Goal: Task Accomplishment & Management: Manage account settings

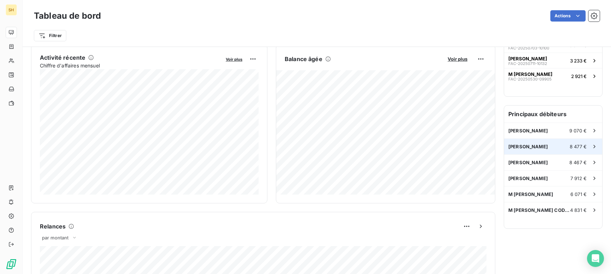
scroll to position [139, 0]
click at [538, 142] on div "[PERSON_NAME] 8 477 €" at bounding box center [553, 146] width 98 height 16
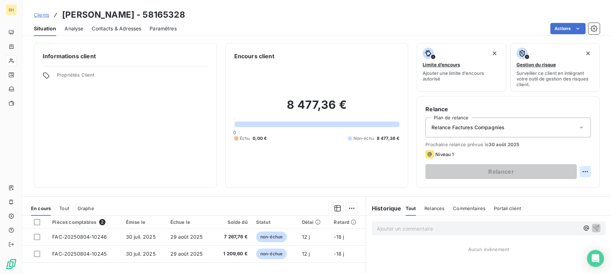
click at [586, 170] on html "SH Clients [PERSON_NAME] - 58165328 Situation Analyse Contacts & Adresses Param…" at bounding box center [305, 137] width 611 height 274
click at [555, 186] on div "Replanifier cette action" at bounding box center [556, 186] width 63 height 11
select select "7"
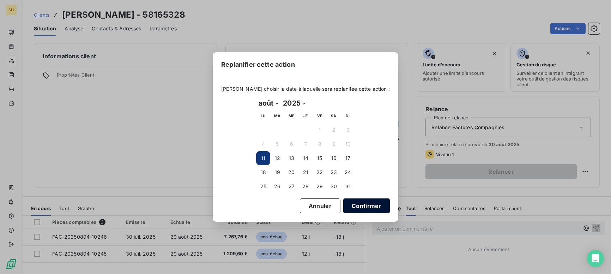
click at [372, 208] on button "Confirmer" at bounding box center [366, 205] width 47 height 15
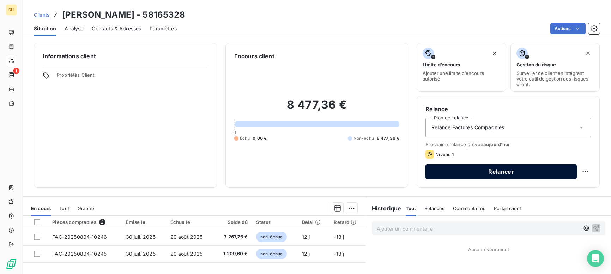
click at [506, 168] on button "Relancer" at bounding box center [501, 171] width 151 height 15
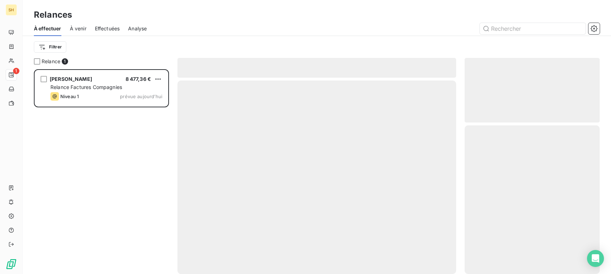
scroll to position [205, 135]
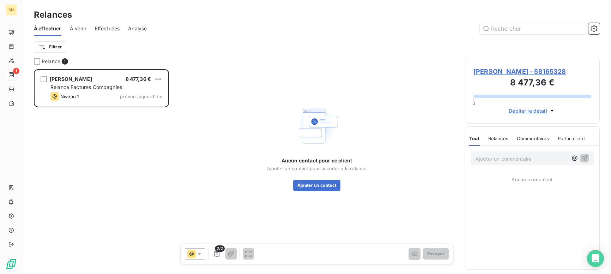
click at [498, 72] on span "[PERSON_NAME] - 58165328" at bounding box center [533, 72] width 118 height 10
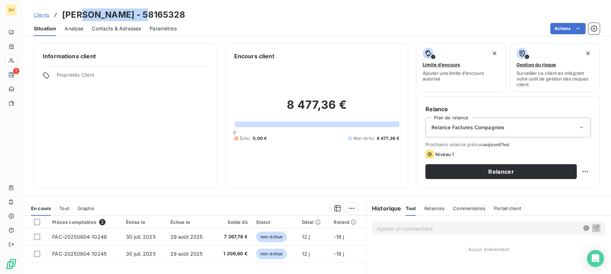
drag, startPoint x: 144, startPoint y: 16, endPoint x: 91, endPoint y: 15, distance: 53.6
click at [85, 16] on h3 "[PERSON_NAME] - 58165328" at bounding box center [123, 14] width 123 height 13
copy h3 "[PERSON_NAME]"
click at [128, 30] on span "Contacts & Adresses" at bounding box center [116, 28] width 49 height 7
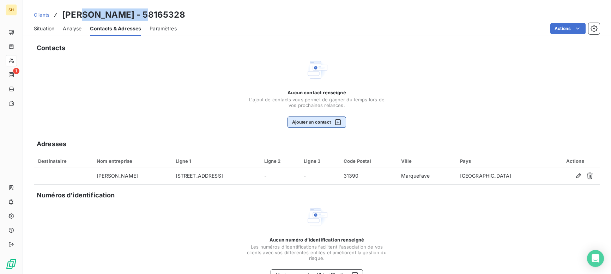
click at [307, 120] on button "Ajouter un contact" at bounding box center [317, 121] width 59 height 11
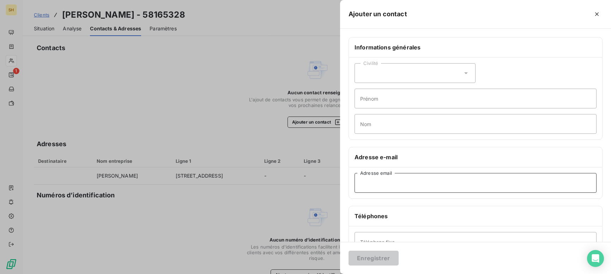
paste input "[EMAIL_ADDRESS][DOMAIN_NAME]"
type input "[EMAIL_ADDRESS][DOMAIN_NAME]"
click at [384, 120] on input "Nom" at bounding box center [476, 124] width 242 height 20
type input "GROUPAMA"
click at [368, 263] on button "Enregistrer" at bounding box center [374, 258] width 50 height 15
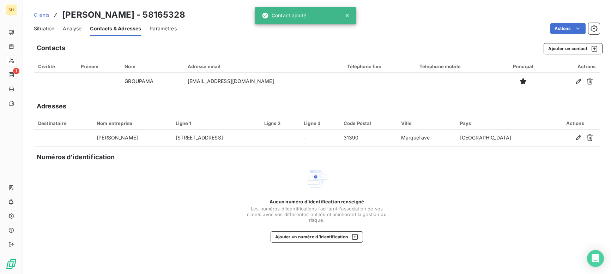
click at [48, 33] on div "Situation" at bounding box center [44, 28] width 20 height 15
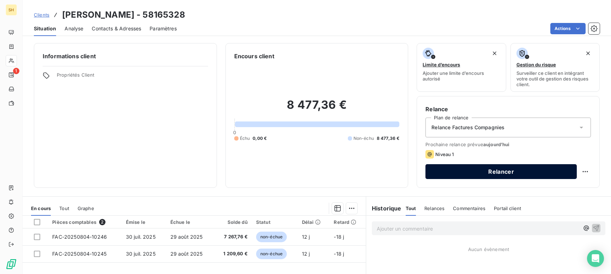
click at [550, 175] on button "Relancer" at bounding box center [501, 171] width 151 height 15
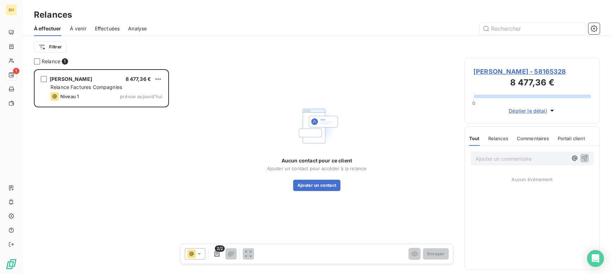
scroll to position [205, 135]
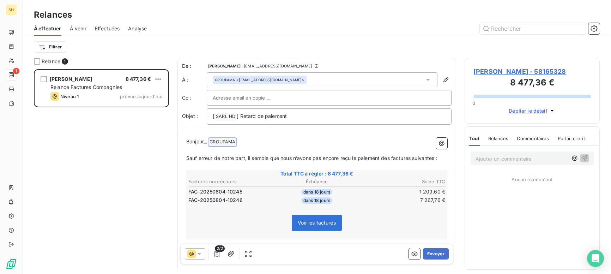
drag, startPoint x: 248, startPoint y: 142, endPoint x: 207, endPoint y: 140, distance: 41.0
click at [207, 140] on p "Bonjour ﻿ GROUPAMA ﻿ ﻿" at bounding box center [316, 142] width 261 height 8
click at [529, 66] on div "[PERSON_NAME] - 58165328 8 477,36 € 0 Déplier le détail" at bounding box center [532, 91] width 135 height 66
click at [530, 71] on span "[PERSON_NAME] - 58165328" at bounding box center [533, 72] width 118 height 10
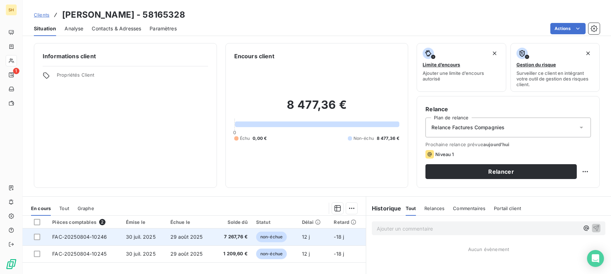
click at [163, 237] on td "30 juil. 2025" at bounding box center [144, 236] width 44 height 17
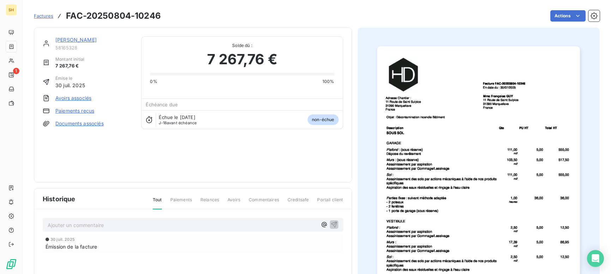
click at [89, 41] on link "[PERSON_NAME]" at bounding box center [75, 40] width 41 height 6
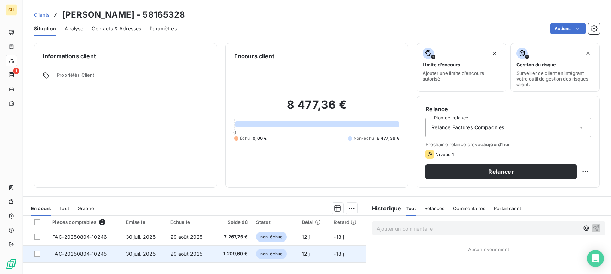
click at [78, 257] on td "FAC-20250804-10245" at bounding box center [84, 253] width 73 height 17
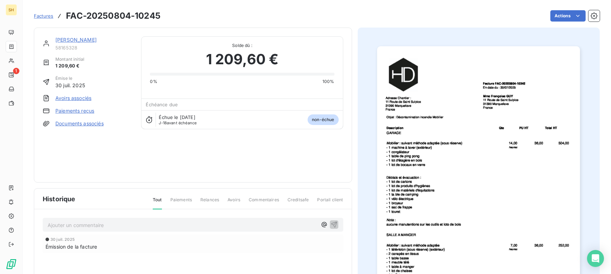
click at [91, 122] on link "Documents associés" at bounding box center [79, 123] width 48 height 7
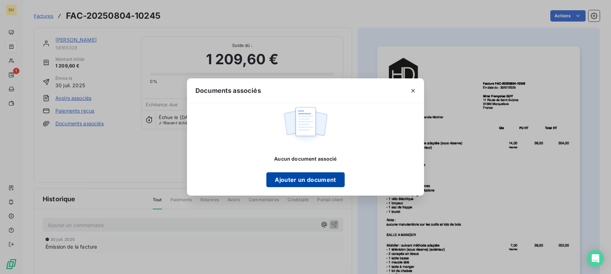
click at [288, 180] on button "Ajouter un document" at bounding box center [305, 179] width 78 height 15
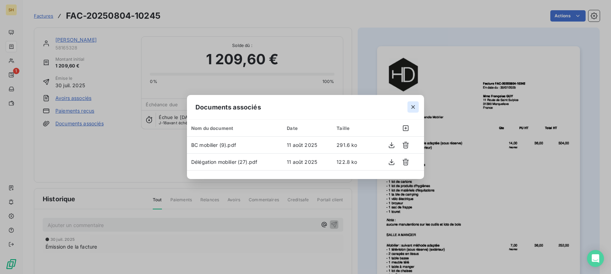
click at [414, 105] on icon "button" at bounding box center [413, 106] width 7 height 7
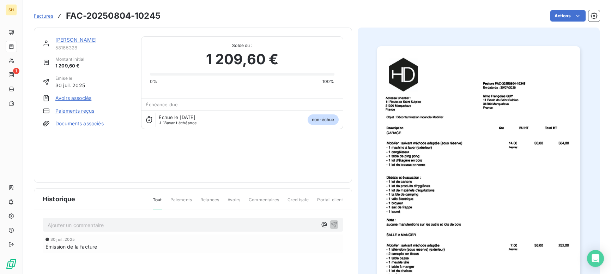
click at [93, 124] on link "Documents associés" at bounding box center [79, 123] width 48 height 7
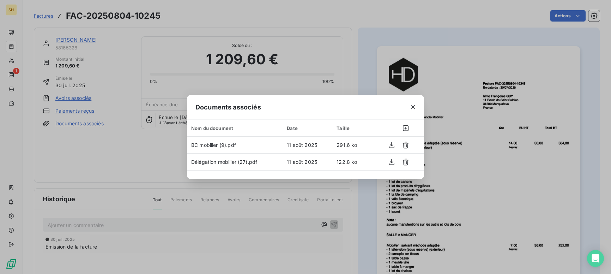
click at [121, 167] on div "Documents associés Nom du document Date Taille BC mobilier (9).pdf [DATE] 291.6…" at bounding box center [305, 137] width 611 height 274
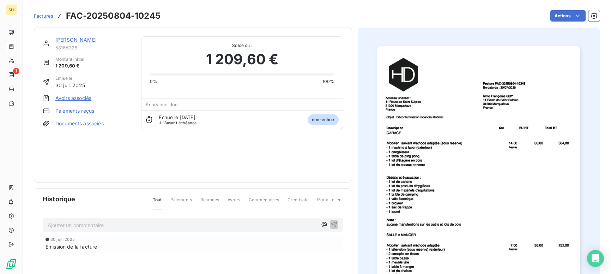
click at [75, 39] on link "[PERSON_NAME]" at bounding box center [75, 40] width 41 height 6
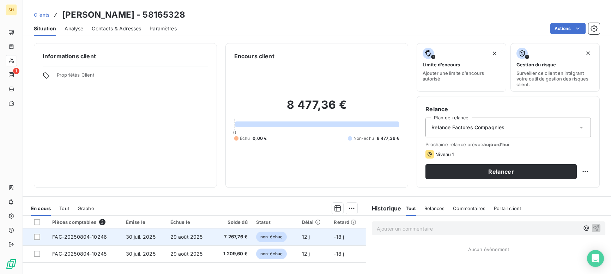
click at [94, 241] on td "FAC-20250804-10246" at bounding box center [84, 236] width 73 height 17
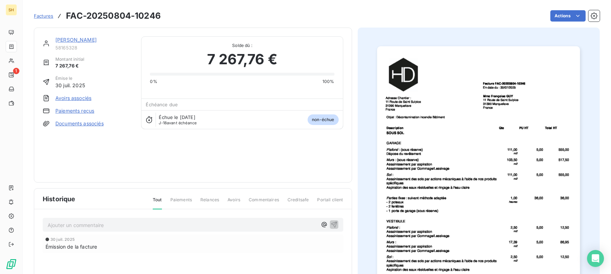
click at [71, 124] on link "Documents associés" at bounding box center [79, 123] width 48 height 7
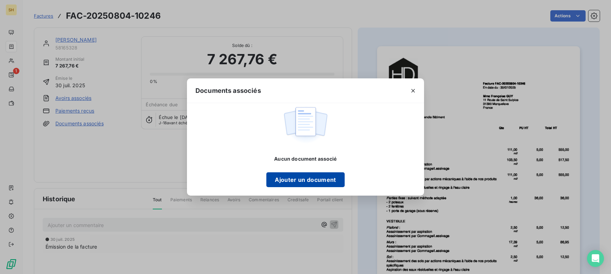
click at [329, 180] on button "Ajouter un document" at bounding box center [305, 179] width 78 height 15
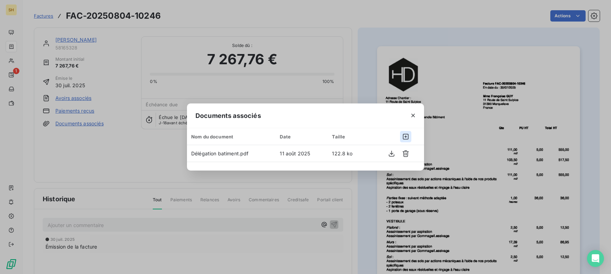
click at [402, 135] on button "button" at bounding box center [405, 136] width 11 height 11
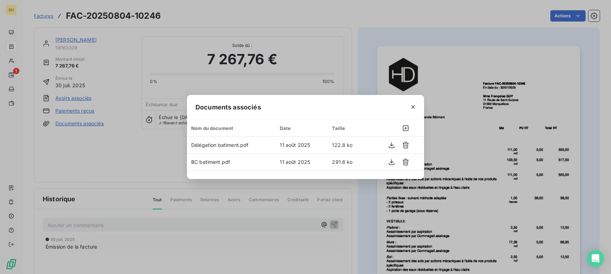
click at [86, 39] on div "Documents associés Nom du document Date Taille Délégation batiment.pdf [DATE]…" at bounding box center [305, 137] width 611 height 274
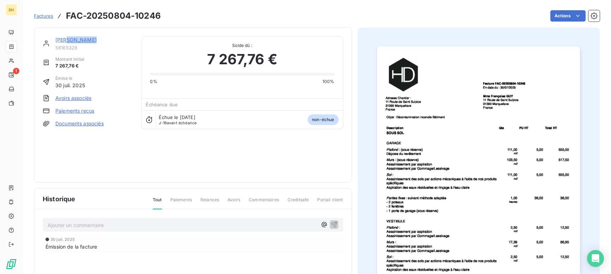
click at [86, 39] on link "[PERSON_NAME]" at bounding box center [75, 40] width 41 height 6
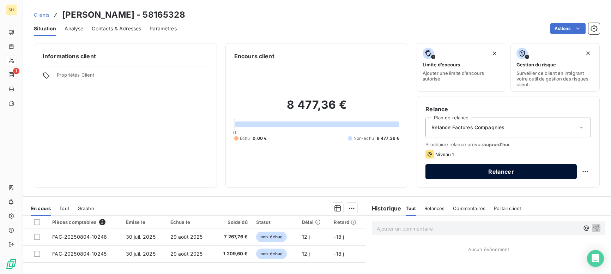
click at [504, 173] on button "Relancer" at bounding box center [501, 171] width 151 height 15
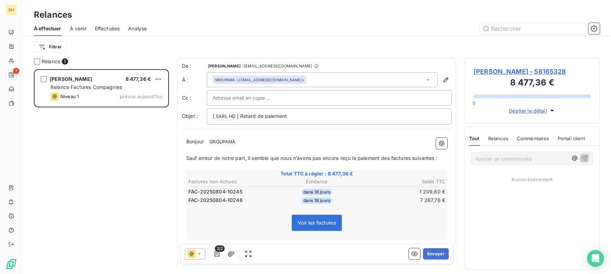
scroll to position [205, 135]
drag, startPoint x: 303, startPoint y: 117, endPoint x: 181, endPoint y: 114, distance: 122.1
click at [181, 114] on div "De : [PERSON_NAME] - [EMAIL_ADDRESS][DOMAIN_NAME] À : GROUPAMA <[EMAIL_ADDRESS]…" at bounding box center [317, 185] width 279 height 254
click at [270, 114] on span "N ° Dossier : 25EAU8792N° Sinistre : 2025722002N° Police : 31748089E/2005" at bounding box center [307, 116] width 188 height 6
click at [337, 114] on span "N ° Dossier : 25EAU8792 - N° Sinistre : 2025722002N° Police : 31748089E/2005" at bounding box center [309, 116] width 193 height 6
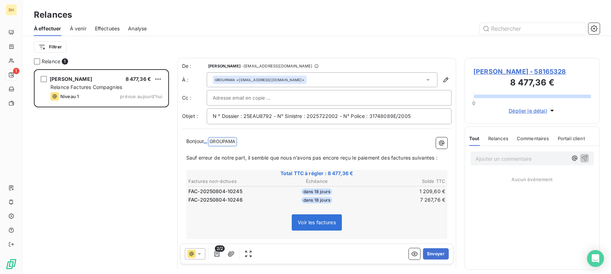
drag, startPoint x: 254, startPoint y: 140, endPoint x: 207, endPoint y: 139, distance: 46.6
click at [207, 139] on p "Bonjour ﻿ GROUPAMA ﻿ ﻿" at bounding box center [316, 141] width 261 height 8
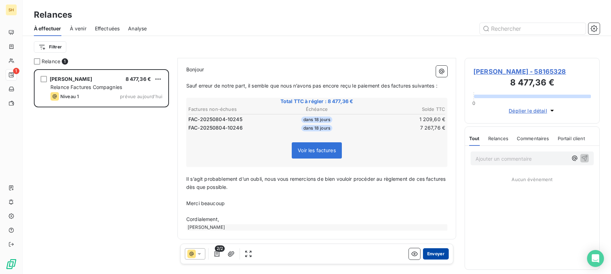
click at [443, 256] on button "Envoyer" at bounding box center [436, 253] width 26 height 11
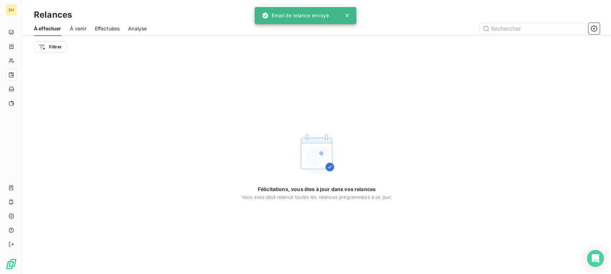
click at [86, 29] on span "À venir" at bounding box center [78, 28] width 17 height 7
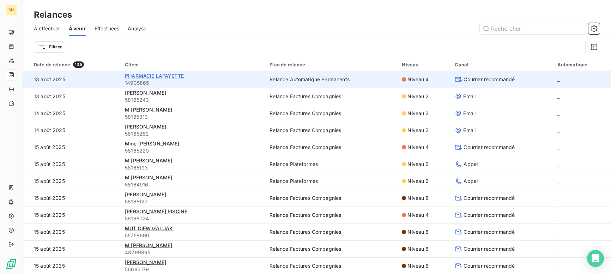
click at [160, 73] on span "PHARMACIE LAFAYETTE" at bounding box center [154, 76] width 59 height 6
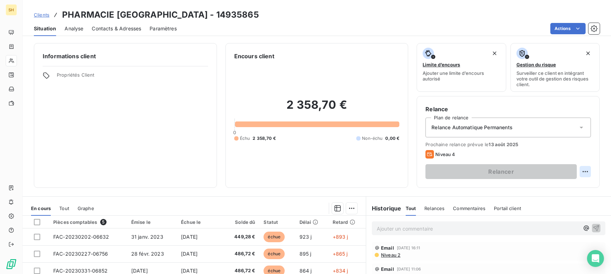
click at [583, 168] on html "SH Clients PHARMACIE LAFAYETTE - 14935865 Situation Analyse Contacts & Adresses…" at bounding box center [305, 137] width 611 height 274
click at [564, 188] on div "Replanifier cette action" at bounding box center [556, 186] width 63 height 11
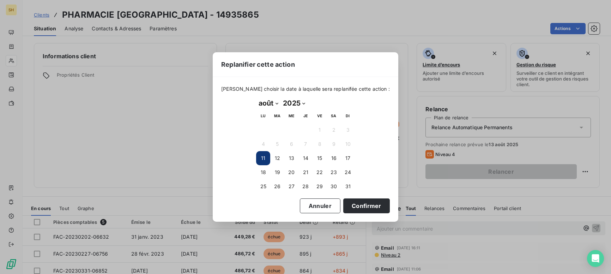
click at [271, 101] on select "janvier février mars avril mai juin juillet août septembre octobre novembre déc…" at bounding box center [268, 102] width 24 height 11
select select "8"
click at [276, 131] on button "2" at bounding box center [277, 130] width 14 height 14
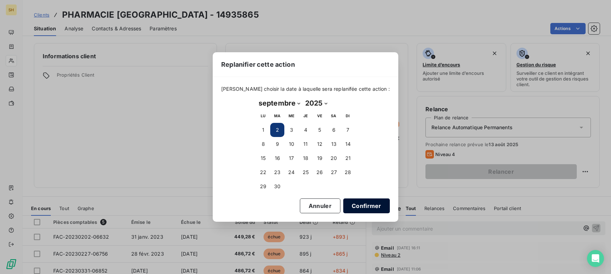
click at [369, 206] on button "Confirmer" at bounding box center [366, 205] width 47 height 15
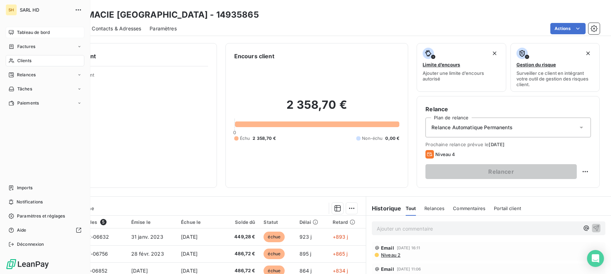
click at [32, 32] on span "Tableau de bord" at bounding box center [33, 32] width 33 height 6
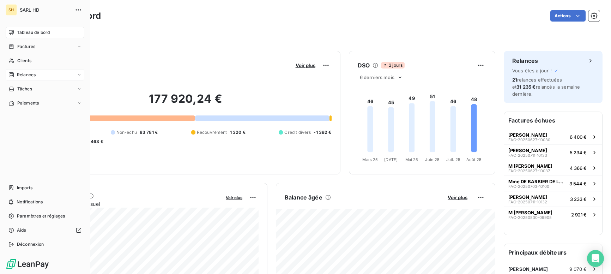
click at [36, 75] on div "Relances" at bounding box center [45, 74] width 79 height 11
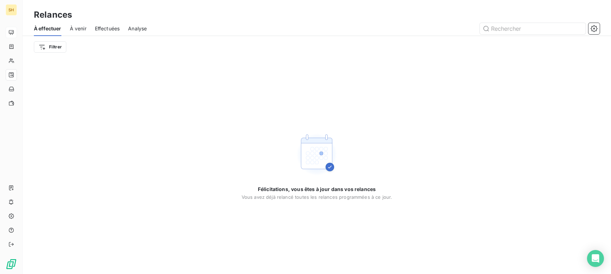
click at [84, 30] on span "À venir" at bounding box center [78, 28] width 17 height 7
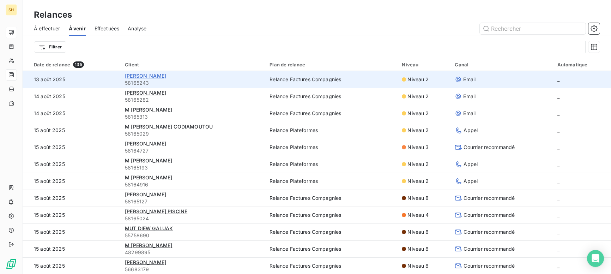
click at [166, 76] on span "[PERSON_NAME]" at bounding box center [145, 76] width 41 height 6
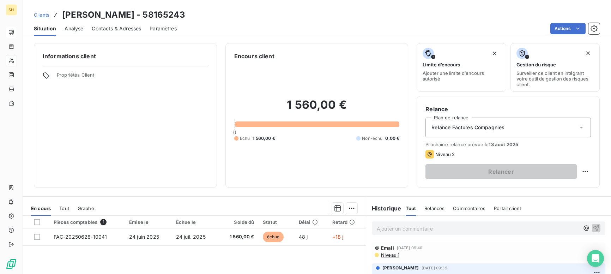
click at [390, 256] on span "Niveau 1" at bounding box center [389, 255] width 19 height 6
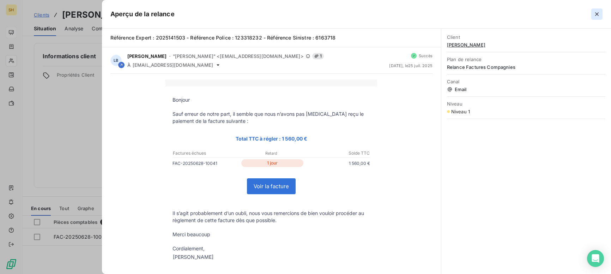
click at [599, 14] on icon "button" at bounding box center [597, 14] width 7 height 7
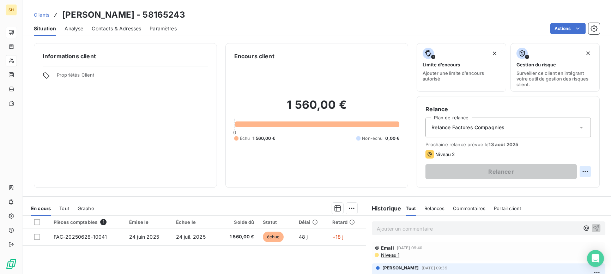
click at [587, 171] on html "SH Clients [PERSON_NAME] - 58165243 Situation Analyse Contacts & Adresses Param…" at bounding box center [305, 137] width 611 height 274
click at [578, 183] on div "Replanifier cette action" at bounding box center [556, 186] width 63 height 11
select select "7"
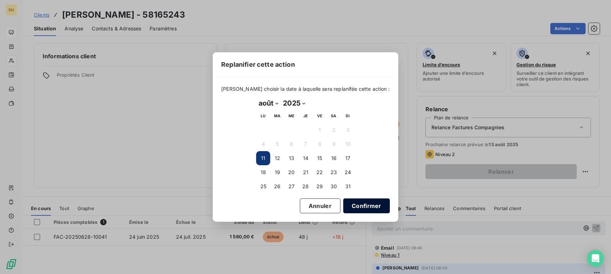
click at [347, 202] on button "Confirmer" at bounding box center [366, 205] width 47 height 15
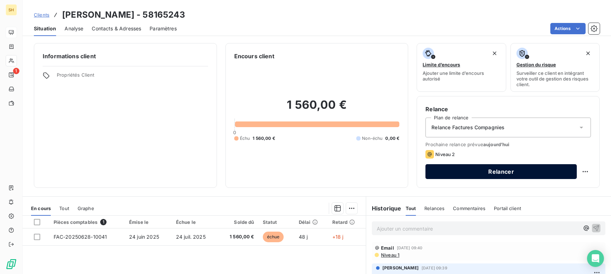
click at [510, 169] on button "Relancer" at bounding box center [501, 171] width 151 height 15
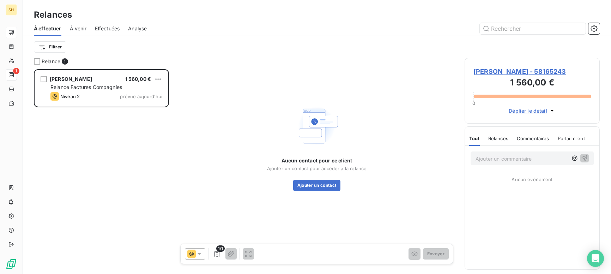
scroll to position [205, 135]
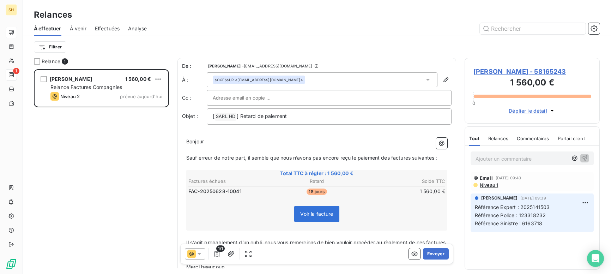
click at [498, 188] on span "Niveau 1" at bounding box center [488, 185] width 19 height 6
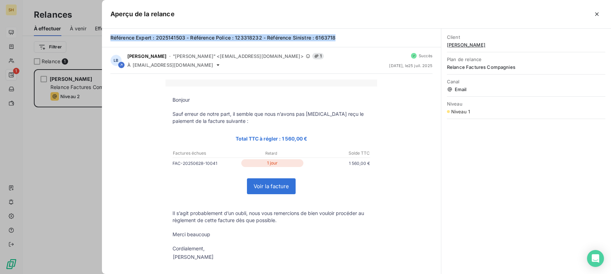
drag, startPoint x: 343, startPoint y: 37, endPoint x: 103, endPoint y: 35, distance: 240.0
click at [103, 35] on div "Référence Expert : 2025141503 - Référence Police : 123318232 - Référence Sinist…" at bounding box center [271, 38] width 339 height 19
copy span "Référence Expert : 2025141503 - Référence Police : 123318232 - Référence Sinist…"
click at [596, 11] on icon "button" at bounding box center [597, 14] width 7 height 7
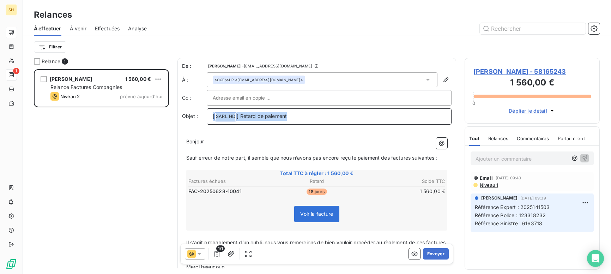
drag, startPoint x: 296, startPoint y: 119, endPoint x: 180, endPoint y: 113, distance: 115.9
click at [180, 113] on div "De : [PERSON_NAME] - [EMAIL_ADDRESS][DOMAIN_NAME] À : SOGESSUR <[EMAIL_ADDRESS]…" at bounding box center [317, 180] width 279 height 245
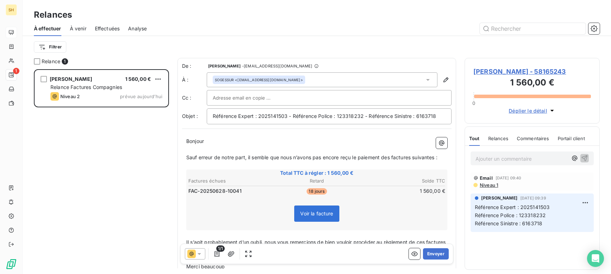
click at [391, 157] on span "Sauf erreur de notre part, il semble que nous n’avons pas encore reçu le paieme…" at bounding box center [311, 157] width 251 height 6
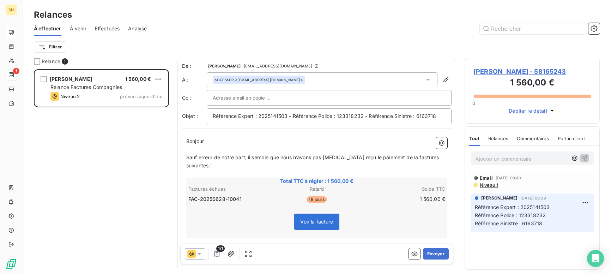
click at [415, 157] on span "Sauf erreur de notre part, il semble que nous n’avons pas [MEDICAL_DATA] reçu l…" at bounding box center [313, 161] width 254 height 14
click at [437, 157] on span "Sauf erreur de notre part, il semble que nous n’avons pas [MEDICAL_DATA] reçu l…" at bounding box center [312, 161] width 252 height 14
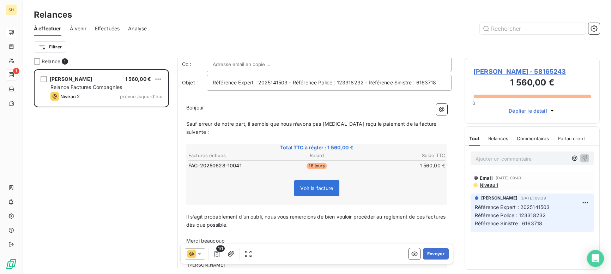
scroll to position [49, 0]
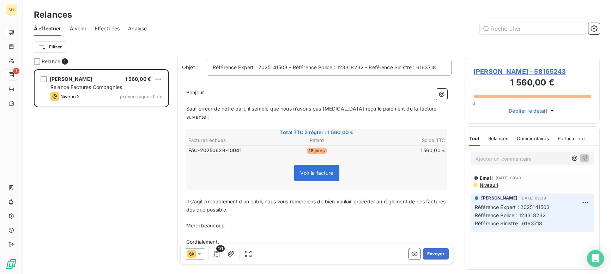
click at [427, 198] on span "Il s’agit probablement d’un oubli, nous vous remercions de bien vouloir procéde…" at bounding box center [316, 205] width 261 height 14
click at [205, 201] on span "Il s’agit probablement d’un oubli, nous vous remercions de bien vouloir procéde…" at bounding box center [308, 205] width 244 height 14
click at [435, 253] on button "Envoyer" at bounding box center [436, 253] width 26 height 11
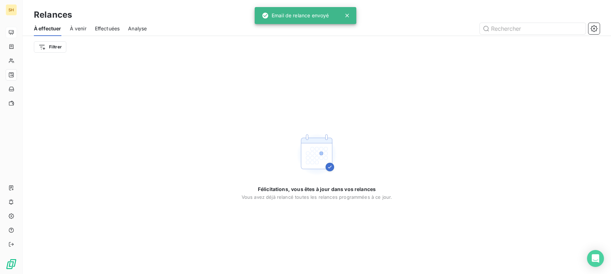
click at [83, 26] on span "À venir" at bounding box center [78, 28] width 17 height 7
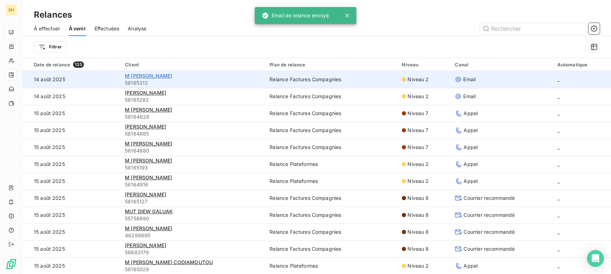
click at [156, 74] on span "M [PERSON_NAME]" at bounding box center [148, 76] width 47 height 6
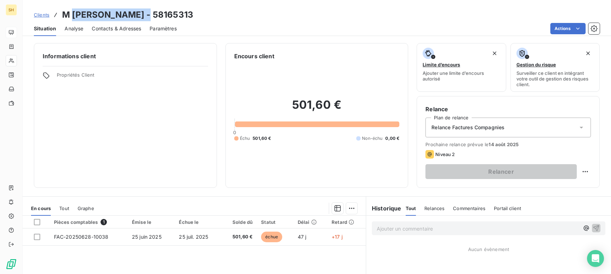
drag, startPoint x: 137, startPoint y: 17, endPoint x: 78, endPoint y: 16, distance: 59.3
click at [72, 16] on h3 "M [PERSON_NAME] - 58165313" at bounding box center [127, 14] width 131 height 13
copy h3 "[PERSON_NAME]"
click at [591, 169] on div "Relance Plan de relance Relance Factures Compagnies Prochaine relance prévue le…" at bounding box center [508, 142] width 183 height 92
click at [589, 170] on html "SH Clients M [PERSON_NAME] - 58165313 Situation Analyse Contacts & Adresses Par…" at bounding box center [305, 137] width 611 height 274
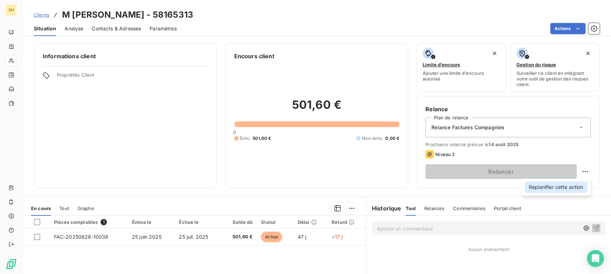
click at [582, 183] on div "Replanifier cette action" at bounding box center [556, 186] width 63 height 11
select select "7"
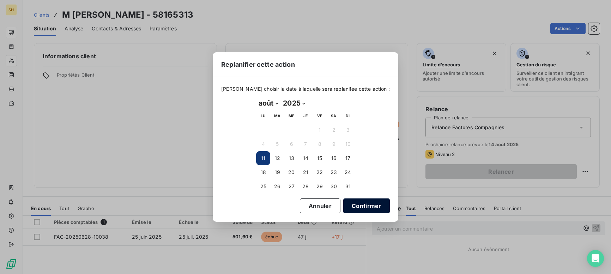
click at [361, 211] on button "Confirmer" at bounding box center [366, 205] width 47 height 15
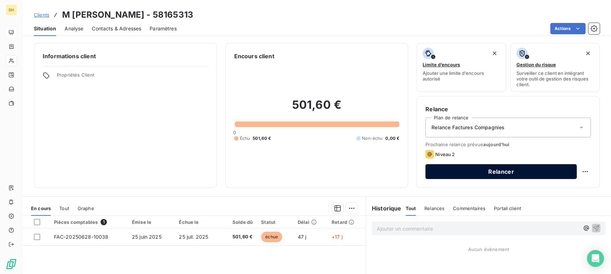
click at [480, 175] on button "Relancer" at bounding box center [501, 171] width 151 height 15
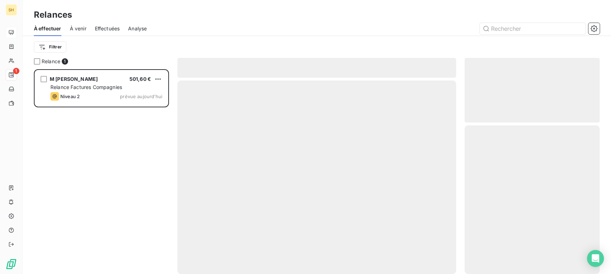
scroll to position [0, 0]
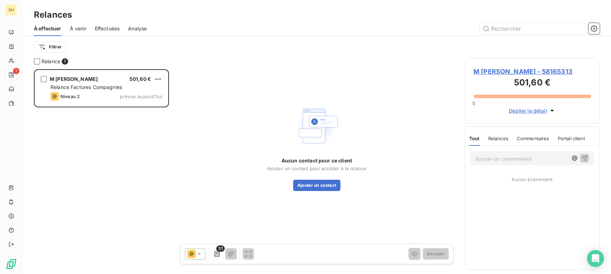
click at [491, 72] on span "M [PERSON_NAME] - 58165313" at bounding box center [533, 72] width 118 height 10
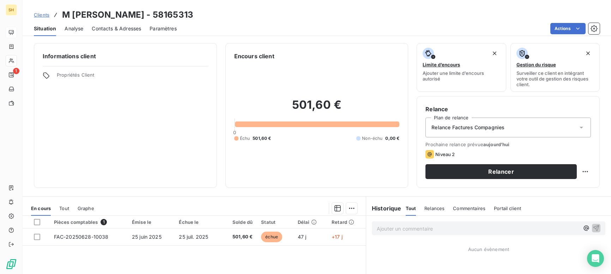
click at [129, 26] on span "Contacts & Adresses" at bounding box center [116, 28] width 49 height 7
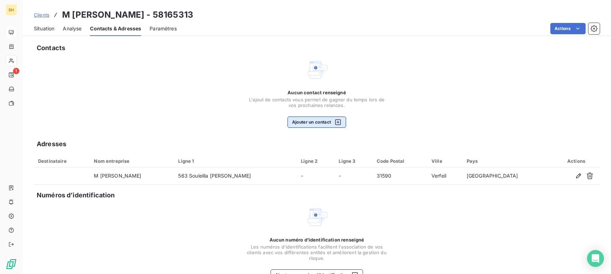
click at [315, 122] on button "Ajouter un contact" at bounding box center [317, 121] width 59 height 11
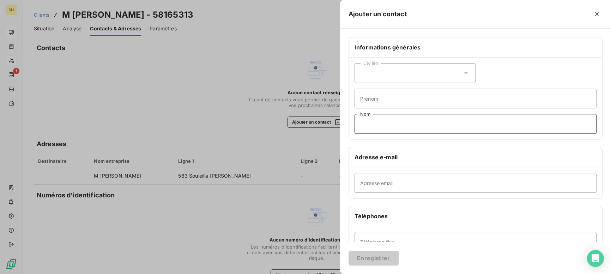
click at [403, 124] on input "Nom" at bounding box center [476, 124] width 242 height 20
type input "IMH"
click at [399, 193] on div "Adresse email" at bounding box center [475, 182] width 253 height 31
click at [397, 184] on input "Adresse email" at bounding box center [476, 183] width 242 height 20
type input "[EMAIL_ADDRESS][DOMAIN_NAME]"
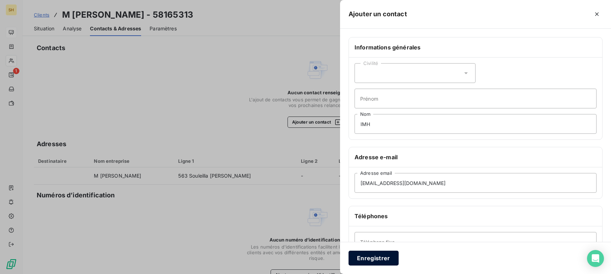
click at [389, 258] on button "Enregistrer" at bounding box center [374, 258] width 50 height 15
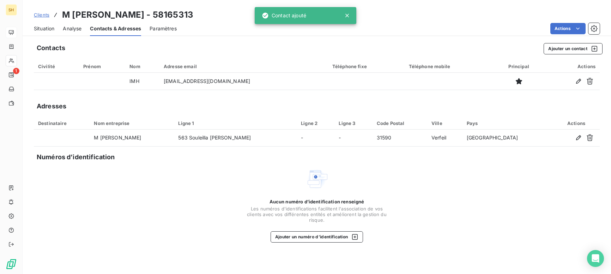
click at [43, 29] on span "Situation" at bounding box center [44, 28] width 20 height 7
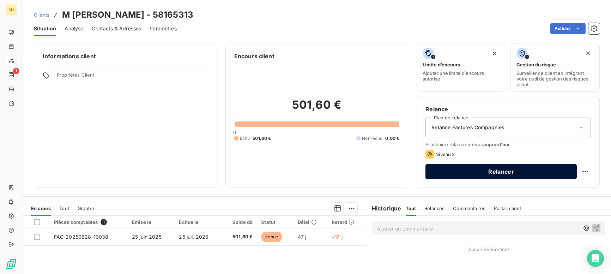
scroll to position [1, 0]
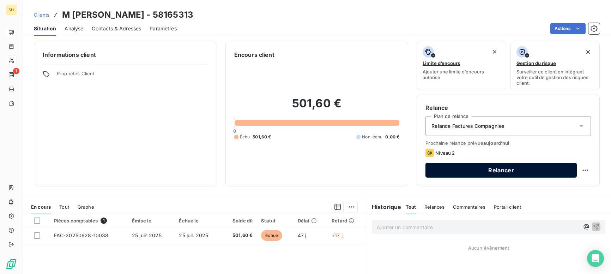
click at [507, 170] on button "Relancer" at bounding box center [501, 170] width 151 height 15
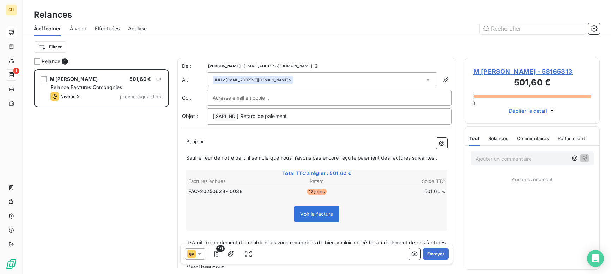
scroll to position [205, 135]
click at [491, 70] on span "M [PERSON_NAME] - 58165313" at bounding box center [533, 72] width 118 height 10
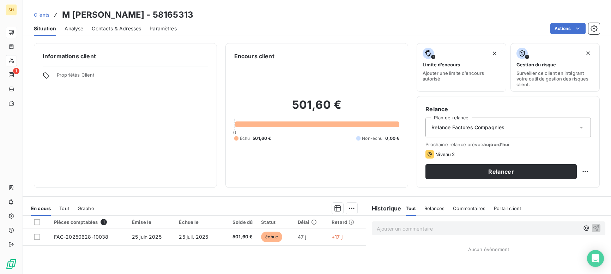
click at [532, 129] on div "Relance Factures Compagnies" at bounding box center [509, 128] width 166 height 20
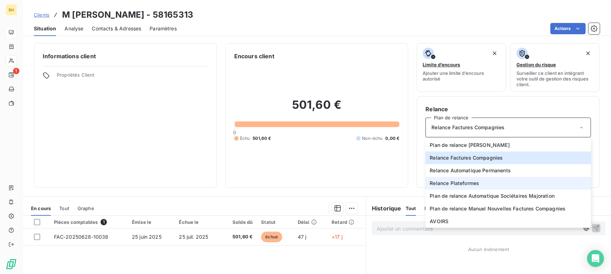
click at [489, 181] on li "Relance Plateformes" at bounding box center [509, 183] width 166 height 13
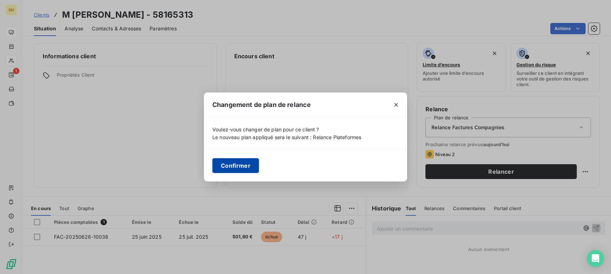
click at [221, 164] on button "Confirmer" at bounding box center [235, 165] width 47 height 15
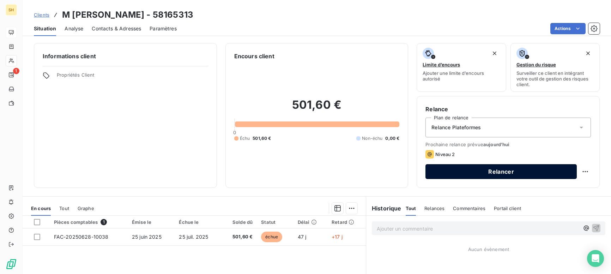
click at [493, 169] on button "Relancer" at bounding box center [501, 171] width 151 height 15
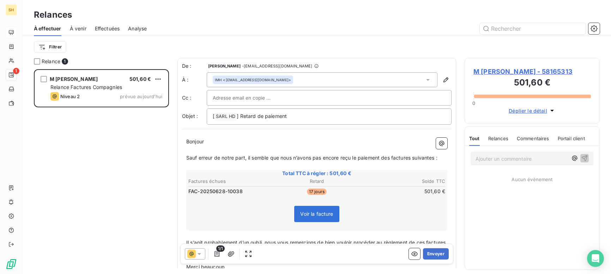
scroll to position [205, 135]
drag, startPoint x: 307, startPoint y: 115, endPoint x: 165, endPoint y: 116, distance: 142.2
click at [165, 116] on div "Relance 1 M [PERSON_NAME] 501,60 € Relance Plateformes Niveau 1 prévue [DATE] D…" at bounding box center [317, 166] width 589 height 216
click at [275, 115] on span "Code Prestataire : 528567Vos Références : 270816H25-RENU1-1" at bounding box center [290, 116] width 154 height 6
click at [245, 141] on p "Bonjour ﻿ IMH ﻿ ﻿" at bounding box center [316, 141] width 261 height 8
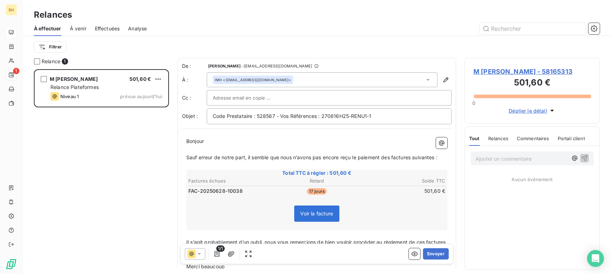
click at [391, 156] on span "Sauf erreur de notre part, il semble que nous n’avons pas encore reçu le paieme…" at bounding box center [311, 157] width 251 height 6
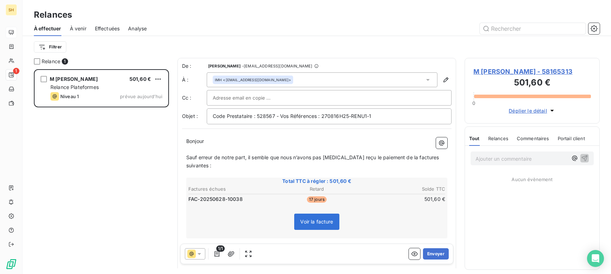
click at [416, 157] on span "Sauf erreur de notre part, il semble que nous n’avons pas [MEDICAL_DATA] reçu l…" at bounding box center [313, 161] width 254 height 14
click at [437, 157] on span "Sauf erreur de notre part, il semble que nous n’avons pas [MEDICAL_DATA] reçu l…" at bounding box center [312, 161] width 252 height 14
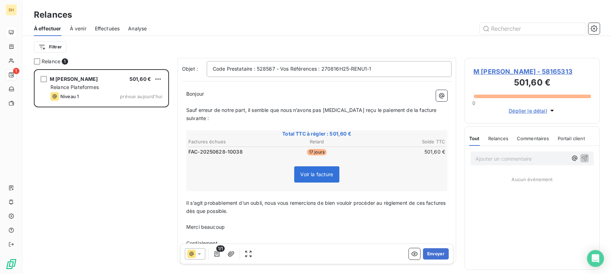
scroll to position [64, 0]
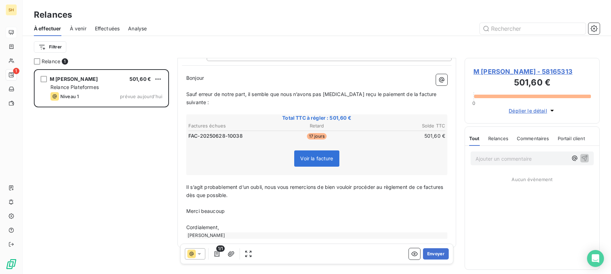
click at [427, 184] on span "Il s’agit probablement d’un oubli, nous vous remercions de bien vouloir procéde…" at bounding box center [315, 191] width 258 height 14
click at [205, 187] on span "Il s’agit probablement d’un oubli, nous vous remercions de bien vouloir procéde…" at bounding box center [308, 191] width 244 height 14
click at [445, 253] on button "Envoyer" at bounding box center [436, 253] width 26 height 11
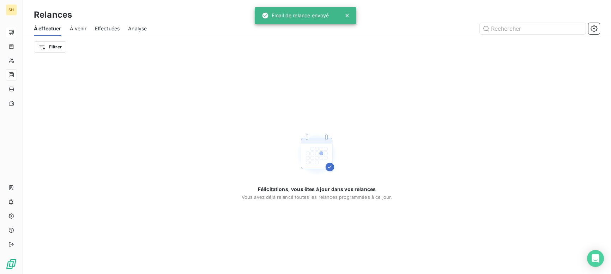
click at [81, 30] on span "À venir" at bounding box center [78, 28] width 17 height 7
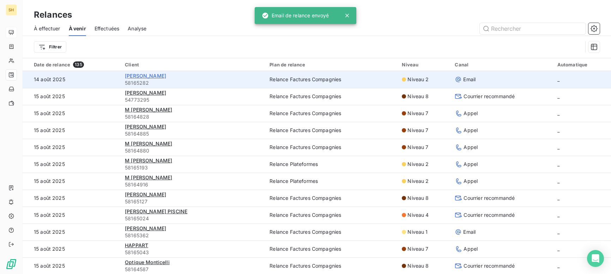
click at [162, 76] on span "[PERSON_NAME]" at bounding box center [145, 76] width 41 height 6
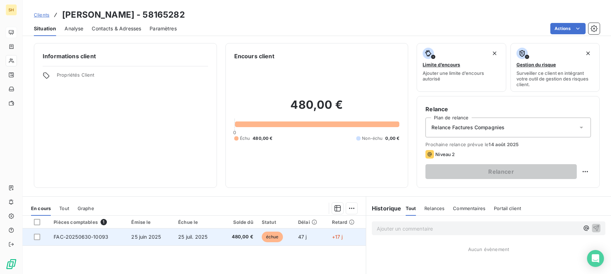
click at [121, 237] on td "FAC-20250630-10093" at bounding box center [88, 236] width 78 height 17
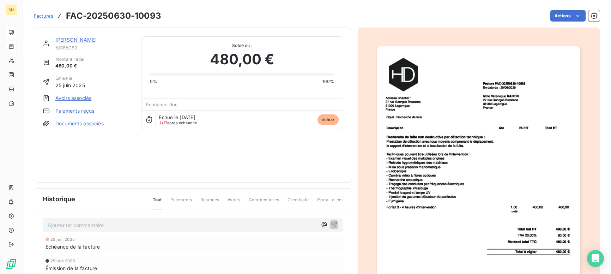
drag, startPoint x: 118, startPoint y: 42, endPoint x: 73, endPoint y: 41, distance: 44.1
click at [70, 41] on div "[PERSON_NAME]" at bounding box center [93, 39] width 77 height 7
click at [97, 40] on link "[PERSON_NAME]" at bounding box center [75, 40] width 41 height 6
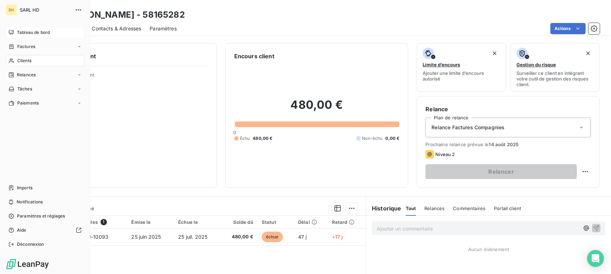
click at [35, 68] on nav "Tableau de bord Factures Clients Relances Tâches Paiements" at bounding box center [45, 68] width 79 height 82
click at [36, 72] on div "Relances" at bounding box center [45, 74] width 79 height 11
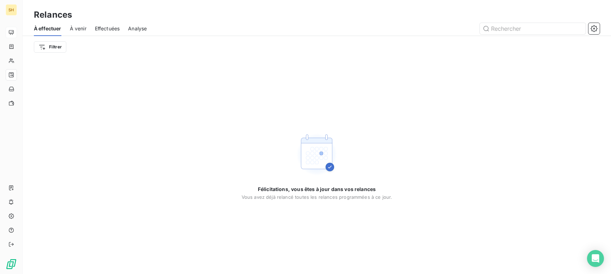
click at [70, 27] on span "À venir" at bounding box center [78, 28] width 17 height 7
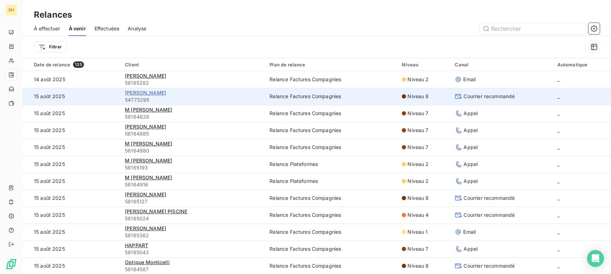
click at [155, 92] on span "[PERSON_NAME]" at bounding box center [145, 93] width 41 height 6
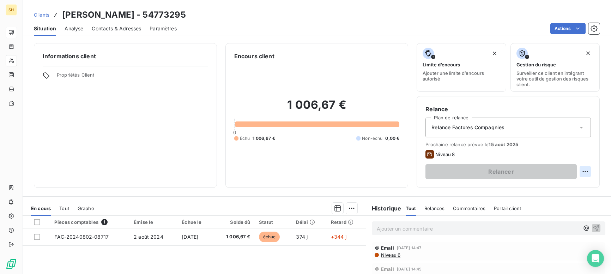
click at [586, 171] on html "SH Clients [PERSON_NAME] - 54773295 Situation Analyse Contacts & Adresses Param…" at bounding box center [305, 137] width 611 height 274
click at [557, 189] on div "Replanifier cette action" at bounding box center [556, 186] width 63 height 11
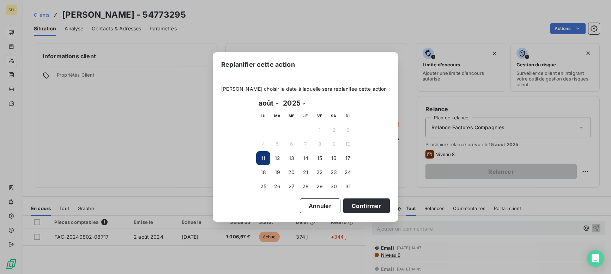
click at [270, 104] on select "janvier février mars avril mai juin juillet août septembre octobre novembre déc…" at bounding box center [268, 102] width 24 height 11
select select "8"
click at [263, 141] on button "8" at bounding box center [263, 144] width 14 height 14
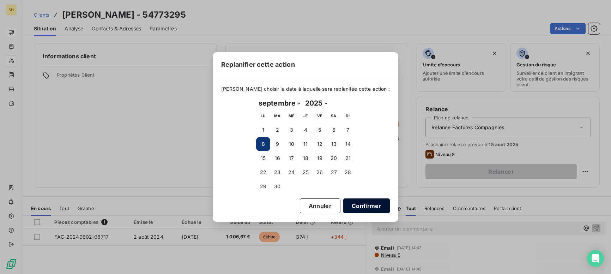
click at [363, 212] on button "Confirmer" at bounding box center [366, 205] width 47 height 15
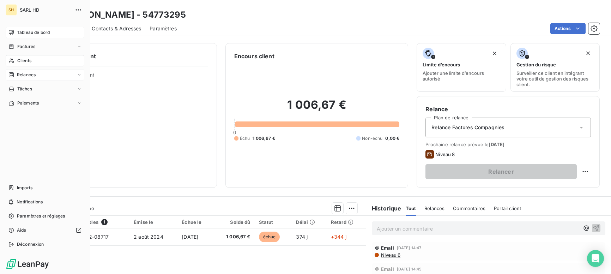
click at [13, 72] on icon at bounding box center [11, 75] width 6 height 6
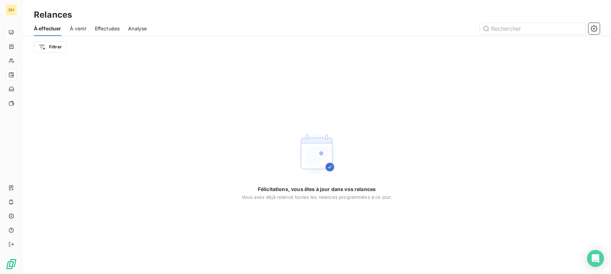
click at [78, 29] on span "À venir" at bounding box center [78, 28] width 17 height 7
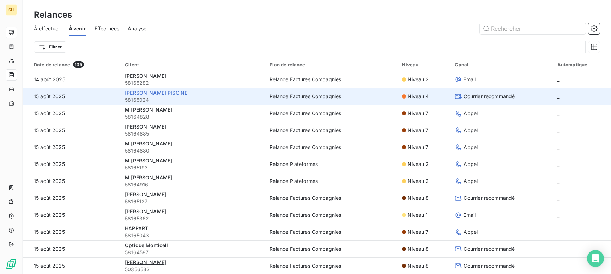
click at [140, 92] on span "[PERSON_NAME] PISCINE" at bounding box center [156, 93] width 62 height 6
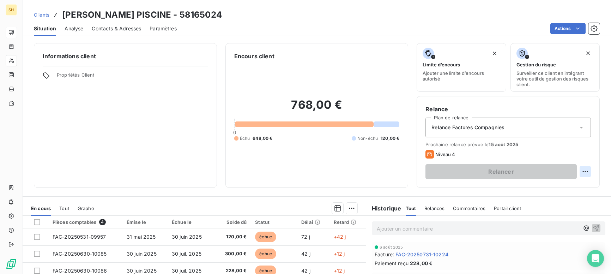
click at [589, 170] on html "SH Clients [PERSON_NAME] PISCINE - 58165024 Situation Analyse Contacts & Adress…" at bounding box center [305, 137] width 611 height 274
click at [565, 183] on div "Replanifier cette action" at bounding box center [556, 186] width 63 height 11
select select "7"
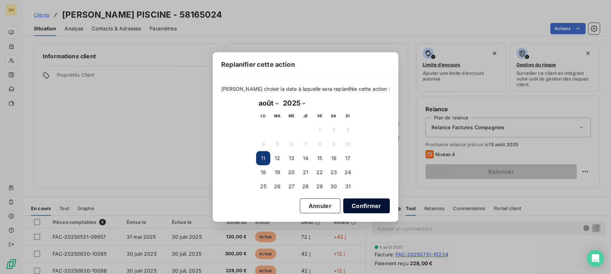
click at [343, 199] on button "Confirmer" at bounding box center [366, 205] width 47 height 15
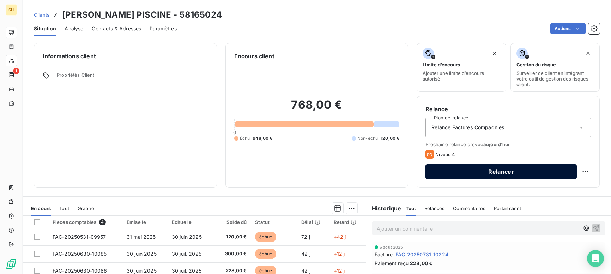
click at [522, 173] on button "Relancer" at bounding box center [501, 171] width 151 height 15
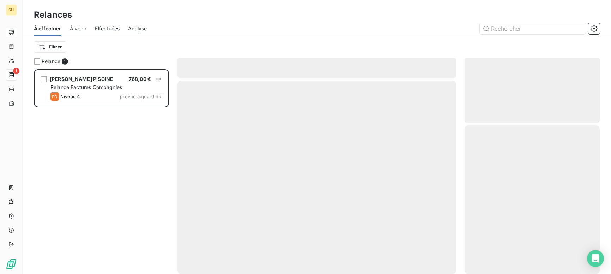
scroll to position [205, 135]
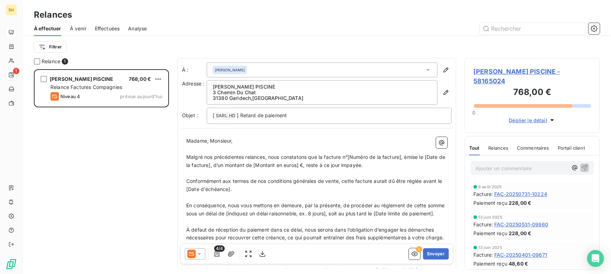
click at [200, 254] on icon at bounding box center [199, 253] width 7 height 7
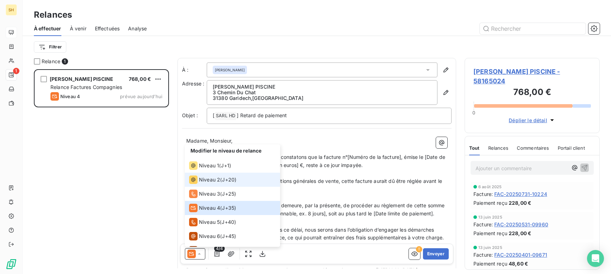
click at [203, 182] on span "Niveau 2" at bounding box center [209, 179] width 21 height 7
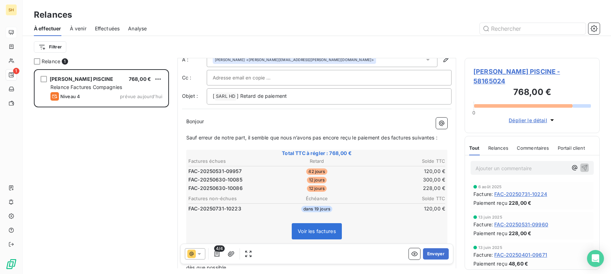
scroll to position [0, 0]
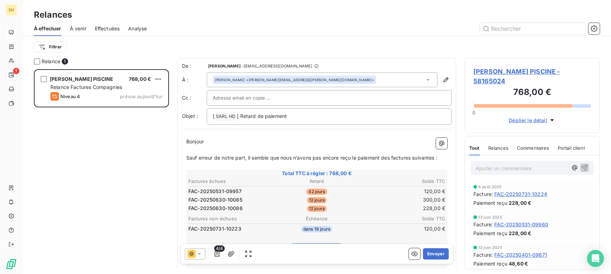
click at [201, 257] on icon at bounding box center [199, 253] width 7 height 7
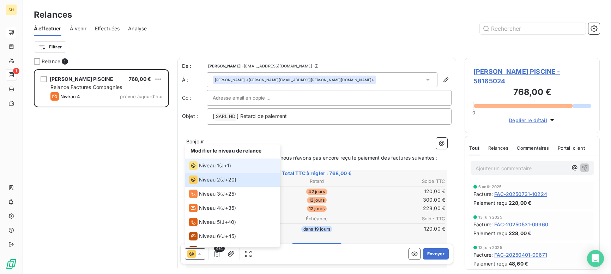
click at [215, 165] on span "Niveau 1" at bounding box center [209, 165] width 20 height 7
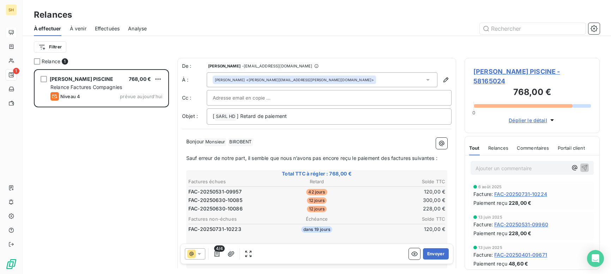
click at [273, 142] on p "Bonjour Monsieur ﻿ [PERSON_NAME] ﻿ ﻿" at bounding box center [316, 142] width 261 height 8
click at [438, 253] on button "Envoyer" at bounding box center [436, 253] width 26 height 11
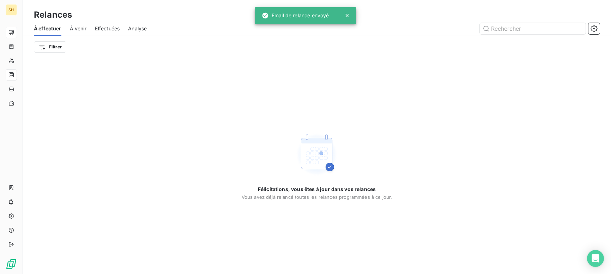
click at [83, 24] on div "À venir" at bounding box center [78, 28] width 17 height 15
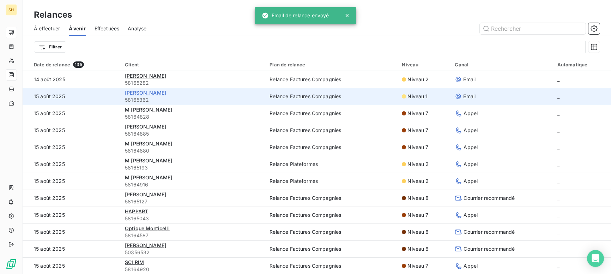
click at [166, 92] on span "[PERSON_NAME]" at bounding box center [145, 93] width 41 height 6
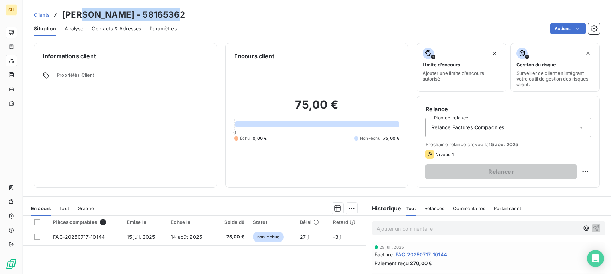
drag, startPoint x: 175, startPoint y: 14, endPoint x: 85, endPoint y: 15, distance: 89.3
click at [85, 15] on h3 "[PERSON_NAME] - 58165362" at bounding box center [123, 14] width 123 height 13
copy h3 "[PERSON_NAME]"
click at [182, 168] on div "Informations client Propriétés Client" at bounding box center [125, 115] width 183 height 145
click at [583, 172] on html "SH Clients [PERSON_NAME] - 58165362 Situation Analyse Contacts & Adresses Param…" at bounding box center [305, 137] width 611 height 274
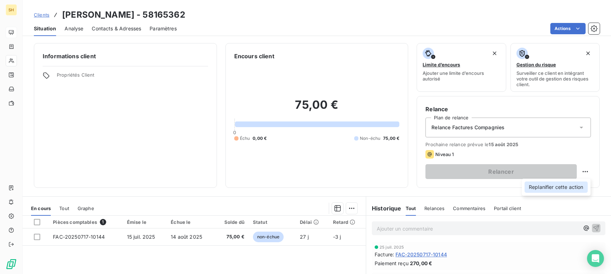
click at [555, 186] on div "Replanifier cette action" at bounding box center [556, 186] width 63 height 11
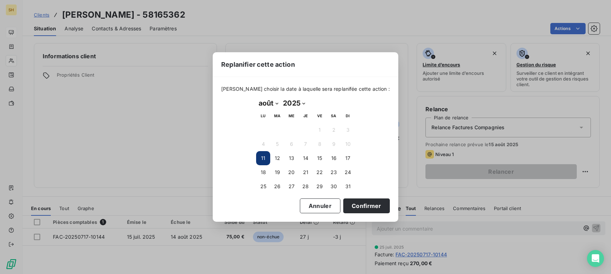
click at [274, 102] on select "janvier février mars avril mai juin juillet août septembre octobre novembre déc…" at bounding box center [268, 102] width 24 height 11
select select "8"
click at [265, 142] on button "8" at bounding box center [263, 144] width 14 height 14
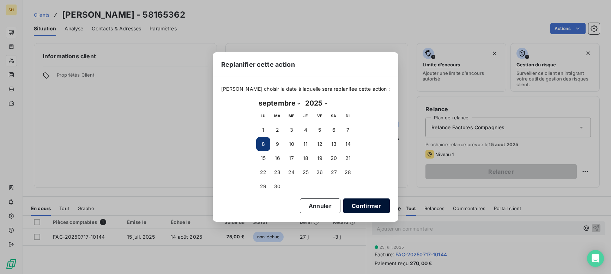
click at [367, 207] on button "Confirmer" at bounding box center [366, 205] width 47 height 15
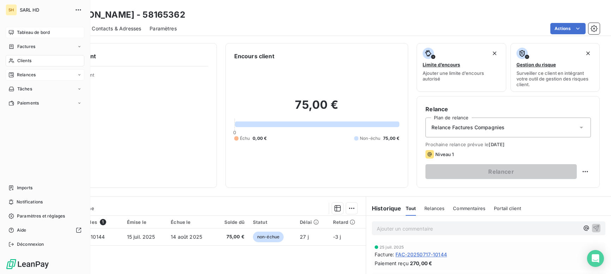
click at [16, 74] on div "Relances" at bounding box center [21, 75] width 27 height 6
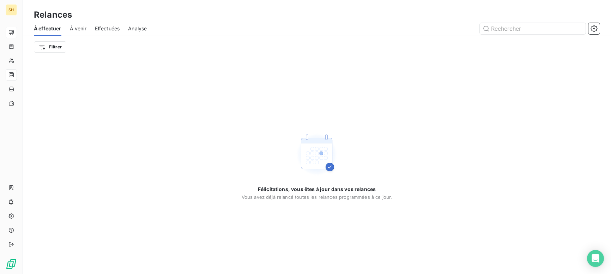
click at [83, 28] on span "À venir" at bounding box center [78, 28] width 17 height 7
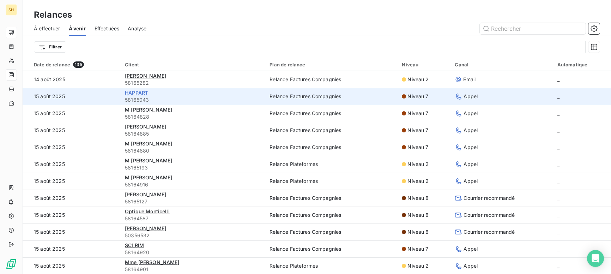
click at [136, 92] on span "HAPPART" at bounding box center [136, 93] width 23 height 6
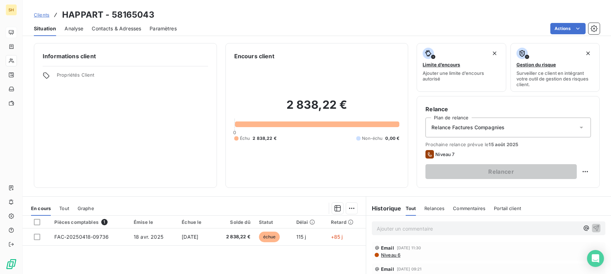
click at [391, 258] on div "Email [DATE] 11:30 Niveau 6" at bounding box center [489, 251] width 234 height 18
click at [392, 256] on span "Niveau 6" at bounding box center [390, 255] width 20 height 6
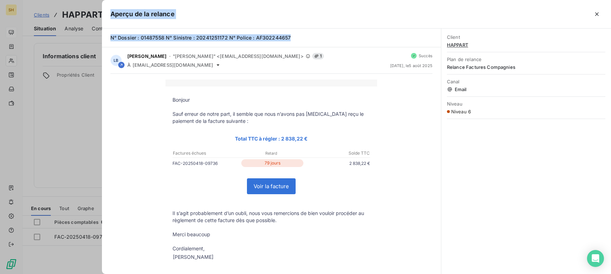
drag, startPoint x: 293, startPoint y: 37, endPoint x: 101, endPoint y: 35, distance: 191.6
click at [101, 273] on div "Aperçu de la relance N° Dossier : 01487558 N° Sinistre : 20241251172 N° Police …" at bounding box center [305, 274] width 611 height 0
click at [235, 37] on span "N° Dossier : 01487558 N° Sinistre : 20241251172 N° Police : AF302244657" at bounding box center [200, 38] width 181 height 6
drag, startPoint x: 290, startPoint y: 37, endPoint x: 115, endPoint y: 35, distance: 175.4
click at [105, 35] on div "N° Dossier : 01487558 N° Sinistre : 20241251172 N° Police : AF302244657" at bounding box center [271, 38] width 339 height 19
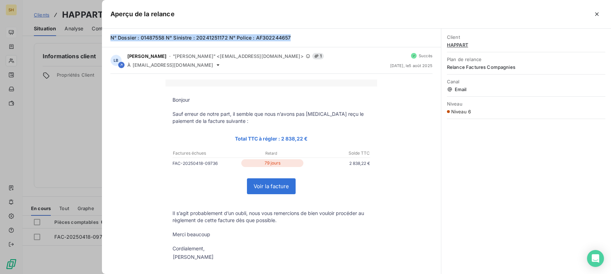
copy span "N° Dossier : 01487558 N° Sinistre : 20241251172 N° Police : AF302244657"
click at [596, 12] on icon "button" at bounding box center [597, 14] width 7 height 7
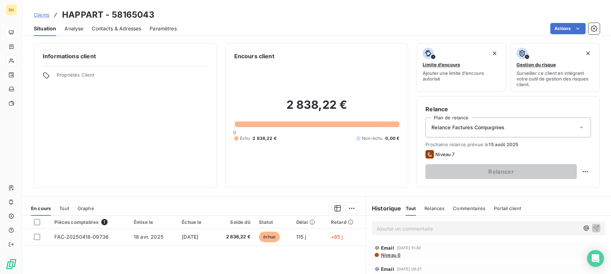
click at [586, 172] on html "SH Clients HAPPART - 58165043 Situation Analyse Contacts & Adresses Paramètres …" at bounding box center [305, 137] width 611 height 274
click at [569, 184] on div "Replanifier cette action" at bounding box center [556, 186] width 63 height 11
select select "7"
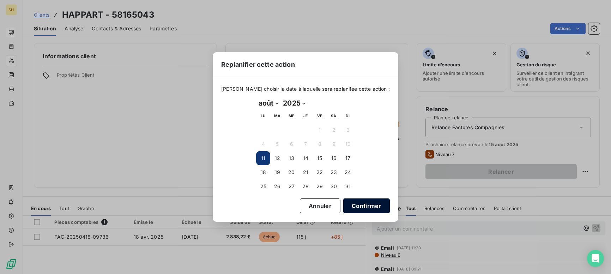
click at [361, 206] on button "Confirmer" at bounding box center [366, 205] width 47 height 15
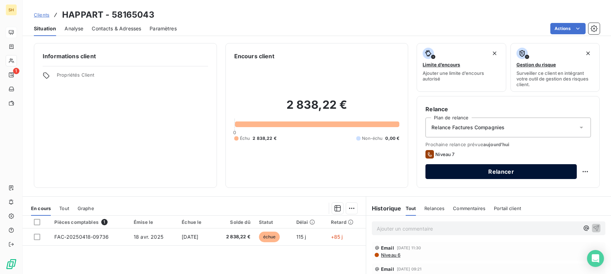
click at [493, 177] on button "Relancer" at bounding box center [501, 171] width 151 height 15
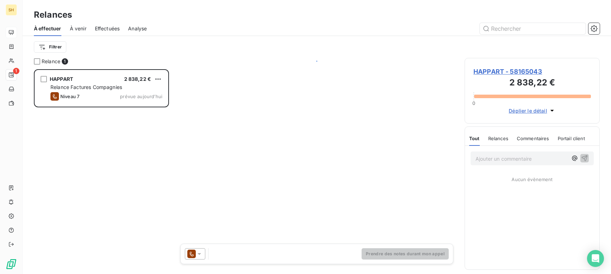
scroll to position [205, 135]
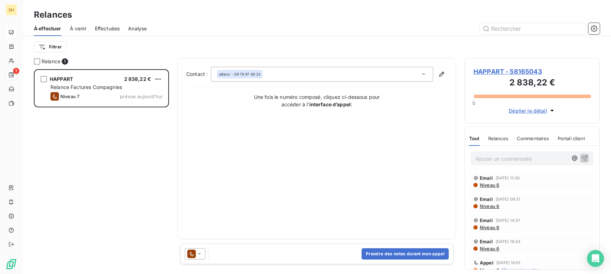
click at [202, 252] on icon at bounding box center [199, 253] width 7 height 7
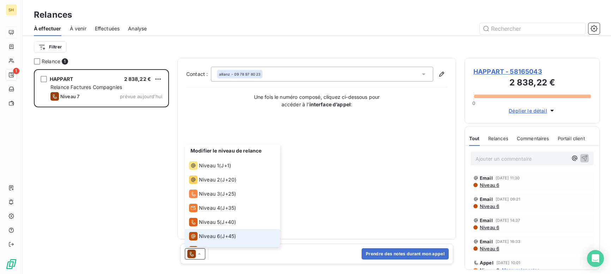
scroll to position [11, 0]
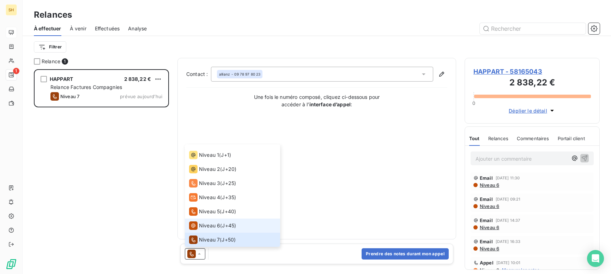
click at [210, 222] on span "Niveau 6" at bounding box center [209, 225] width 21 height 7
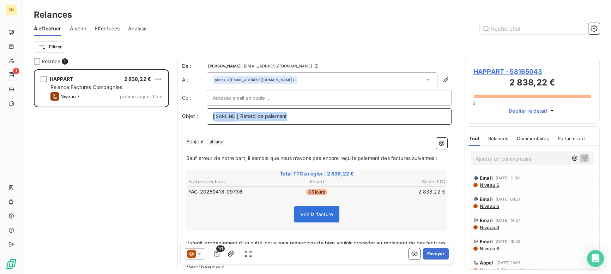
drag, startPoint x: 298, startPoint y: 117, endPoint x: 187, endPoint y: 114, distance: 111.6
click at [187, 114] on div "Objet : [ SARL HD ﻿ ] Retard de paiement" at bounding box center [317, 116] width 270 height 16
click at [241, 145] on p "Bonjour ﻿ allianz ﻿ ﻿" at bounding box center [316, 141] width 261 height 8
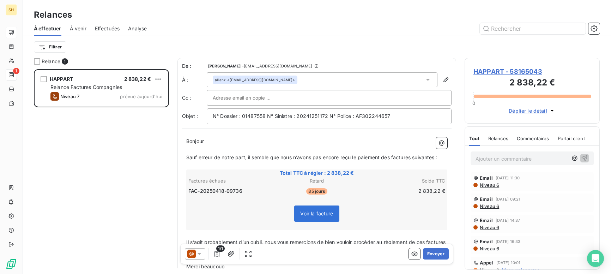
click at [392, 158] on span "Sauf erreur de notre part, il semble que nous n’avons pas encore reçu le paieme…" at bounding box center [311, 157] width 251 height 6
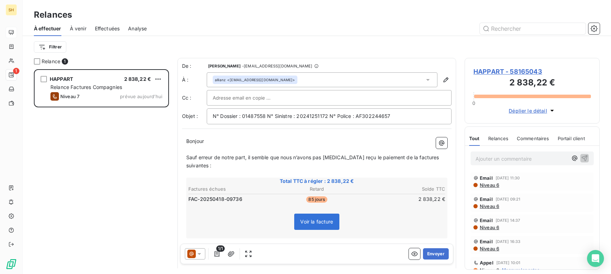
click at [416, 157] on span "Sauf erreur de notre part, il semble que nous n’avons pas [MEDICAL_DATA] reçu l…" at bounding box center [313, 161] width 254 height 14
click at [436, 156] on span "Sauf erreur de notre part, il semble que nous n’avons pas [MEDICAL_DATA] reçu l…" at bounding box center [312, 161] width 252 height 14
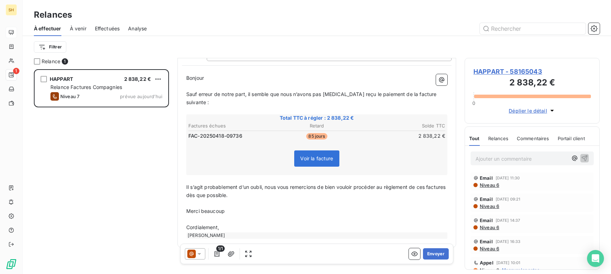
click at [427, 184] on span "Il s’agit probablement d’un oubli, nous vous remercions de bien vouloir procéde…" at bounding box center [316, 191] width 261 height 14
click at [206, 187] on span "Il s’agit probablement d’un oubli, nous vous remercions de bien vouloir procéde…" at bounding box center [308, 191] width 244 height 14
click at [438, 251] on button "Envoyer" at bounding box center [436, 253] width 26 height 11
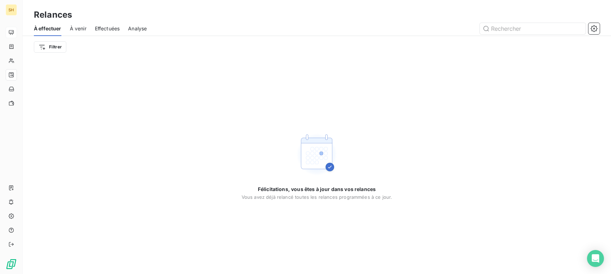
click at [73, 29] on span "À venir" at bounding box center [78, 28] width 17 height 7
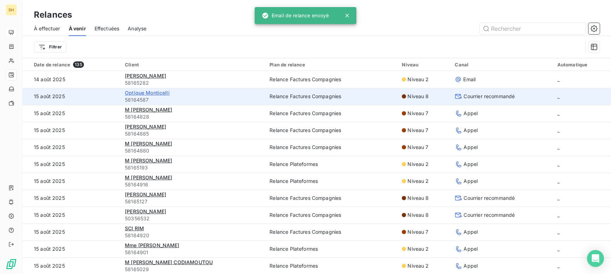
click at [152, 91] on span "Optique Monticelli" at bounding box center [147, 93] width 45 height 6
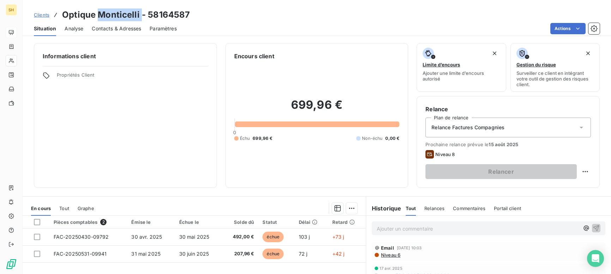
drag, startPoint x: 140, startPoint y: 13, endPoint x: 98, endPoint y: 16, distance: 41.7
click at [98, 16] on h3 "Optique Monticelli - 58164587" at bounding box center [126, 14] width 128 height 13
copy h3 "Monticelli"
click at [586, 169] on html "SH Clients Optique Monticelli - 58164587 Situation Analyse Contacts & Adresses …" at bounding box center [305, 137] width 611 height 274
click at [563, 186] on div "Replanifier cette action" at bounding box center [556, 186] width 63 height 11
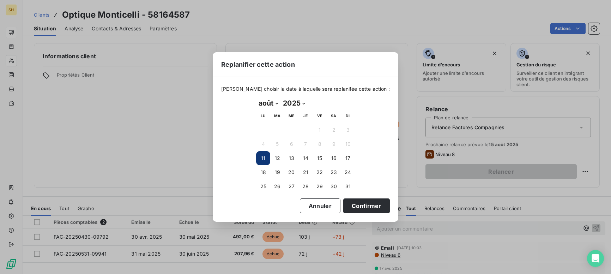
click at [265, 101] on select "janvier février mars avril mai juin juillet août septembre octobre novembre déc…" at bounding box center [268, 102] width 24 height 11
select select "8"
click at [265, 146] on button "8" at bounding box center [263, 144] width 14 height 14
click at [379, 211] on div "[PERSON_NAME] choisir la date à laquelle sera replanifée cette action : [DATE] …" at bounding box center [306, 149] width 186 height 145
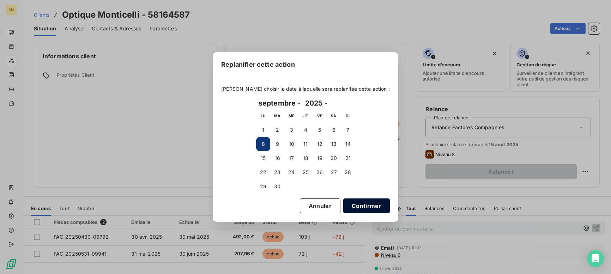
click at [372, 207] on button "Confirmer" at bounding box center [366, 205] width 47 height 15
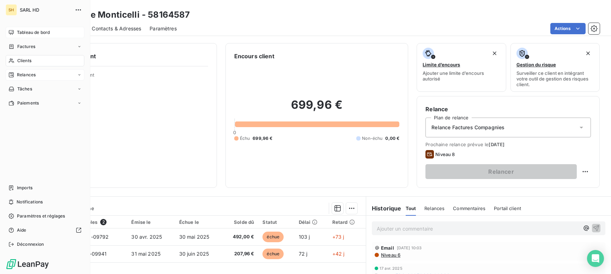
click at [24, 74] on span "Relances" at bounding box center [26, 75] width 19 height 6
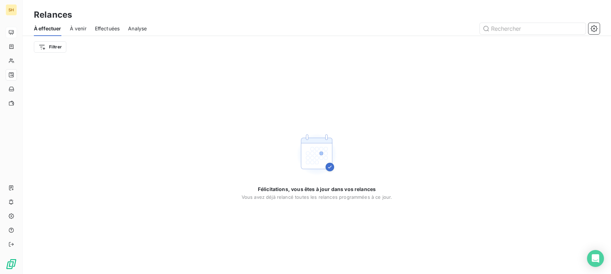
click at [83, 27] on span "À venir" at bounding box center [78, 28] width 17 height 7
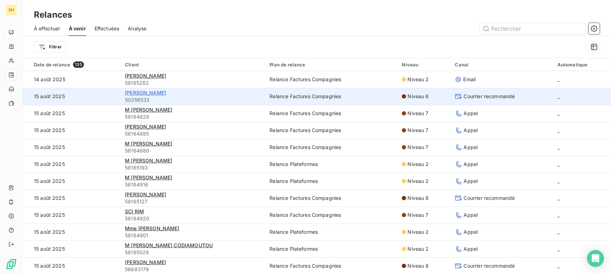
click at [150, 91] on span "[PERSON_NAME]" at bounding box center [145, 93] width 41 height 6
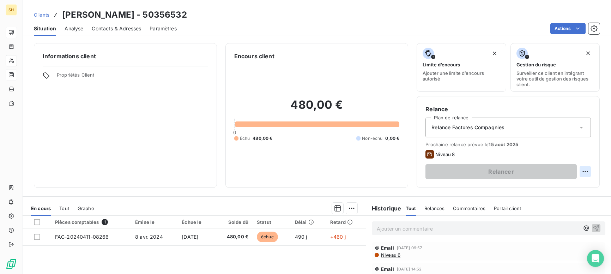
click at [582, 167] on html "SH Clients [PERSON_NAME] - 50356532 Situation Analyse Contacts & Adresses Param…" at bounding box center [305, 137] width 611 height 274
click at [553, 186] on div "Replanifier cette action" at bounding box center [556, 186] width 63 height 11
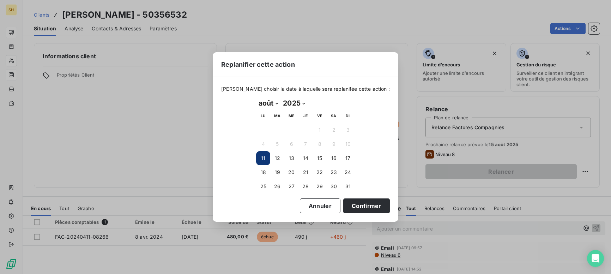
click at [267, 103] on select "janvier février mars avril mai juin juillet août septembre octobre novembre déc…" at bounding box center [268, 102] width 24 height 11
select select "8"
click at [266, 154] on button "15" at bounding box center [263, 158] width 14 height 14
click at [363, 205] on button "Confirmer" at bounding box center [366, 205] width 47 height 15
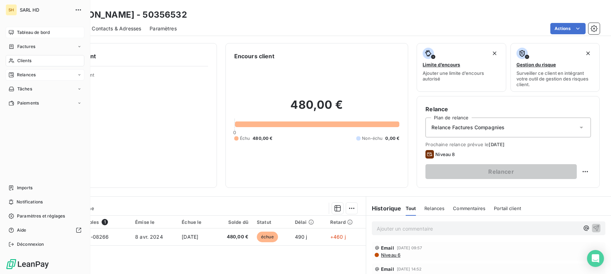
click at [12, 38] on nav "Tableau de bord Factures Clients Relances Tâches Paiements" at bounding box center [45, 68] width 79 height 82
click at [13, 36] on div "Tableau de bord" at bounding box center [45, 32] width 79 height 11
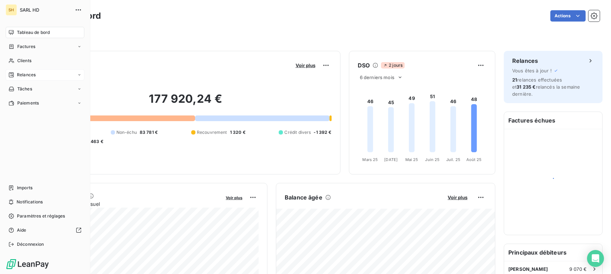
click at [28, 80] on div "Relances" at bounding box center [45, 74] width 79 height 11
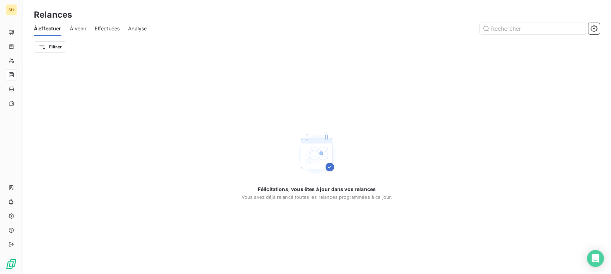
click at [76, 29] on span "À venir" at bounding box center [78, 28] width 17 height 7
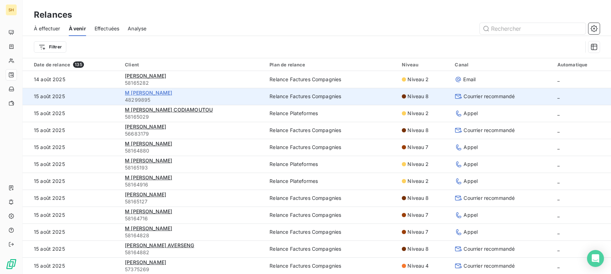
click at [155, 92] on span "M [PERSON_NAME]" at bounding box center [148, 93] width 47 height 6
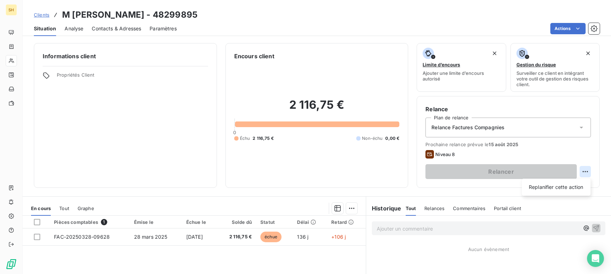
click at [589, 172] on html "SH Clients M [PERSON_NAME] - 48299895 Situation Analyse Contacts & Adresses Par…" at bounding box center [305, 137] width 611 height 274
click at [571, 188] on div "Replanifier cette action" at bounding box center [556, 186] width 63 height 11
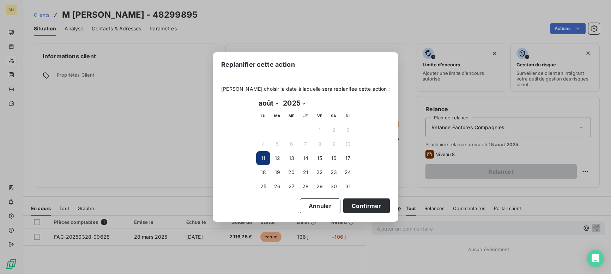
click at [270, 106] on select "janvier février mars avril mai juin juillet août septembre octobre novembre déc…" at bounding box center [268, 102] width 24 height 11
select select "8"
click at [266, 150] on button "8" at bounding box center [263, 144] width 14 height 14
click at [379, 216] on div "[PERSON_NAME] choisir la date à laquelle sera replanifée cette action : [DATE] …" at bounding box center [306, 149] width 186 height 145
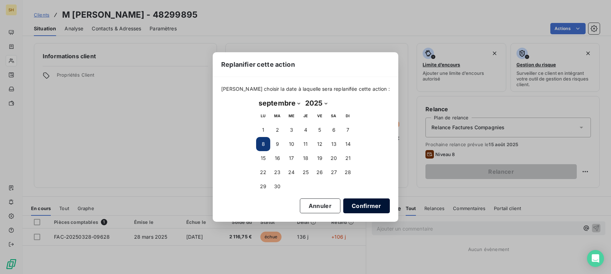
click at [377, 211] on button "Confirmer" at bounding box center [366, 205] width 47 height 15
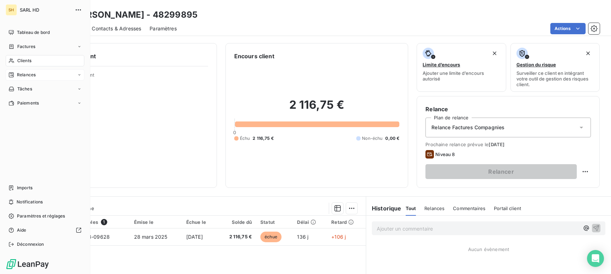
click at [37, 72] on div "Relances" at bounding box center [45, 74] width 79 height 11
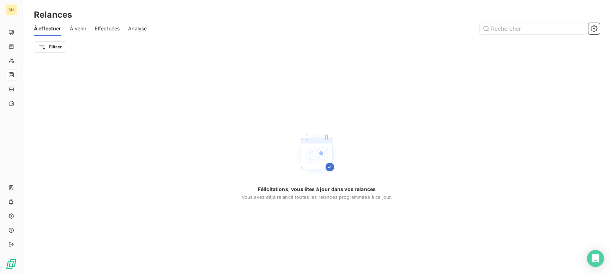
click at [83, 32] on div "À venir" at bounding box center [78, 28] width 17 height 15
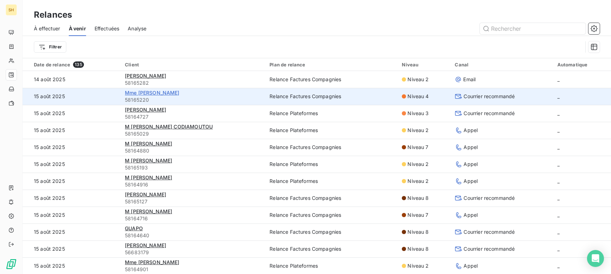
click at [144, 91] on span "Mme [PERSON_NAME]" at bounding box center [152, 93] width 55 height 6
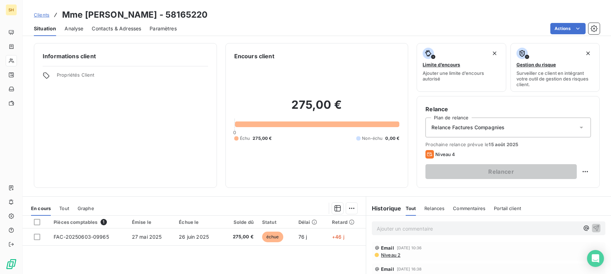
click at [596, 175] on div "Relance Plan de relance Relance Factures Compagnies Prochaine relance prévue le…" at bounding box center [508, 142] width 183 height 92
click at [587, 174] on html "SH Clients Mme [PERSON_NAME] - 58165220 Situation Analyse Contacts & Adresses P…" at bounding box center [305, 137] width 611 height 274
click at [570, 186] on div "Replanifier cette action" at bounding box center [556, 186] width 63 height 11
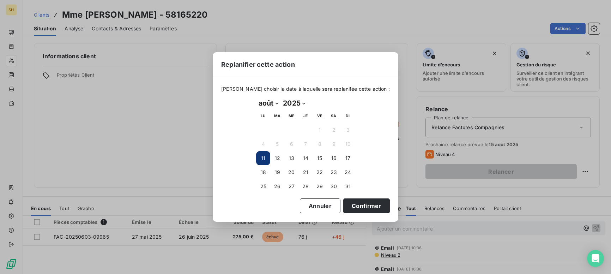
click at [269, 104] on select "janvier février mars avril mai juin juillet août septembre octobre novembre déc…" at bounding box center [268, 102] width 24 height 11
select select "8"
click at [279, 130] on button "2" at bounding box center [277, 130] width 14 height 14
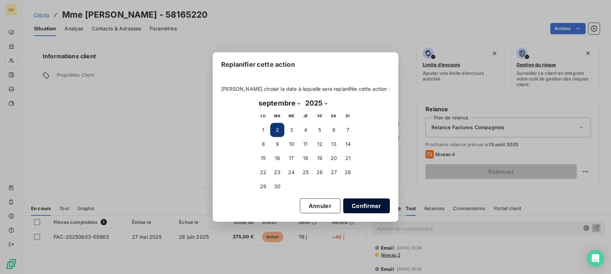
click at [373, 210] on button "Confirmer" at bounding box center [366, 205] width 47 height 15
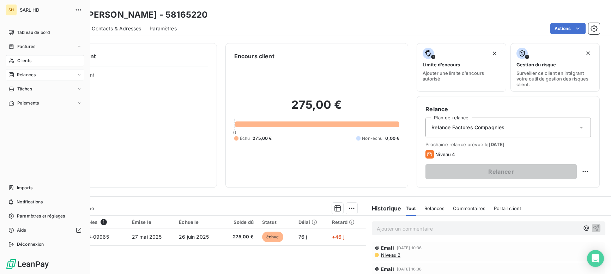
click at [42, 74] on div "Relances" at bounding box center [45, 74] width 79 height 11
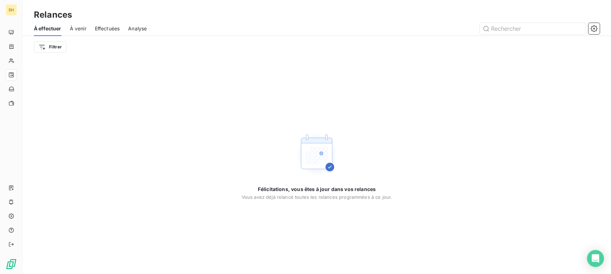
click at [82, 29] on span "À venir" at bounding box center [78, 28] width 17 height 7
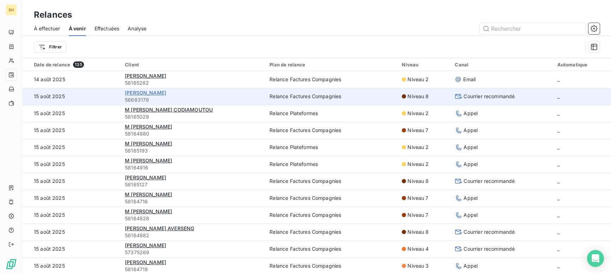
click at [148, 94] on span "[PERSON_NAME]" at bounding box center [145, 93] width 41 height 6
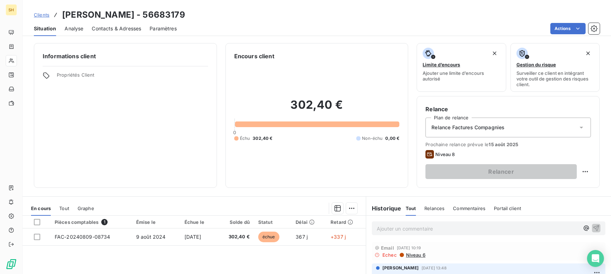
click at [591, 172] on div "Relance Plan de relance Relance Factures Compagnies Prochaine relance prévue le…" at bounding box center [508, 142] width 183 height 92
click at [586, 172] on html "SH Clients [PERSON_NAME] - 56683179 Situation Analyse Contacts & Adresses Param…" at bounding box center [305, 137] width 611 height 274
click at [566, 198] on html "SH Clients [PERSON_NAME] - 56683179 Situation Analyse Contacts & Adresses Param…" at bounding box center [305, 137] width 611 height 274
click at [562, 192] on div "Informations client Propriétés Client Encours client 302,40 € 0 Échu 302,40 € N…" at bounding box center [317, 156] width 589 height 235
click at [586, 174] on html "SH Clients [PERSON_NAME] - 56683179 Situation Analyse Contacts & Adresses Param…" at bounding box center [305, 137] width 611 height 274
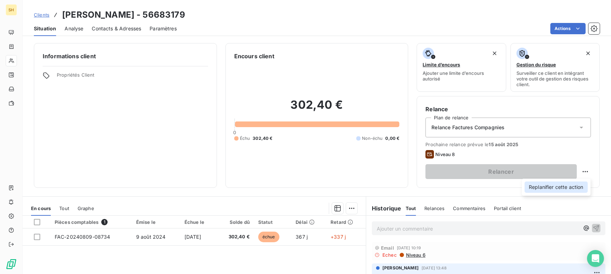
click at [577, 183] on div "Replanifier cette action" at bounding box center [556, 186] width 63 height 11
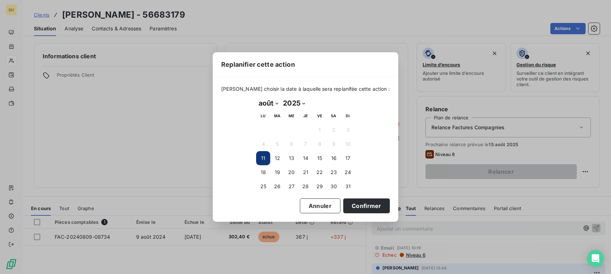
click at [265, 98] on select "janvier février mars avril mai juin juillet août septembre octobre novembre déc…" at bounding box center [268, 102] width 24 height 11
select select "8"
click at [265, 151] on button "15" at bounding box center [263, 158] width 14 height 14
click at [362, 203] on button "Confirmer" at bounding box center [366, 205] width 47 height 15
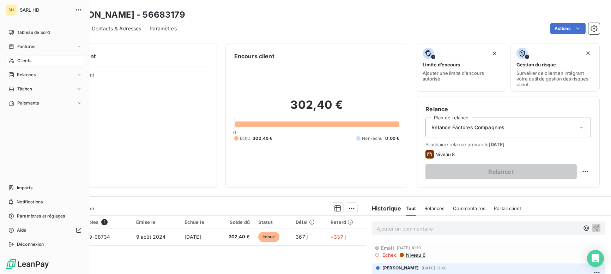
click at [14, 72] on div "Relances" at bounding box center [21, 75] width 27 height 6
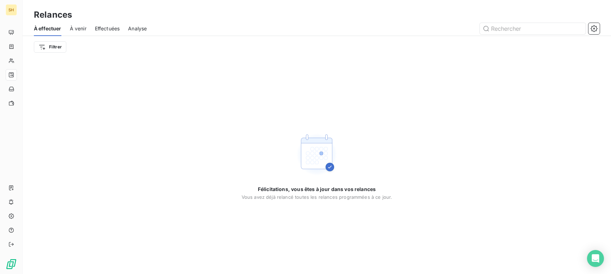
click at [79, 28] on span "À venir" at bounding box center [78, 28] width 17 height 7
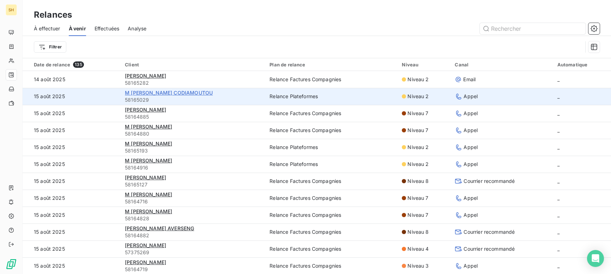
click at [153, 91] on span "M [PERSON_NAME] CODIAMOUTOU" at bounding box center [169, 93] width 88 height 6
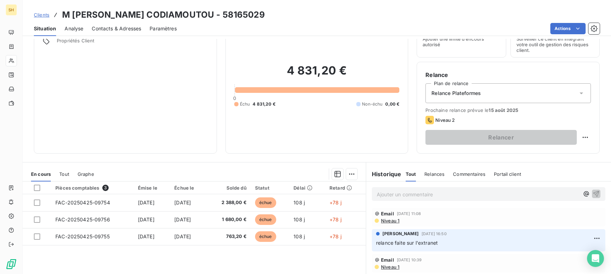
scroll to position [35, 0]
click at [392, 220] on span "Niveau 1" at bounding box center [389, 220] width 19 height 6
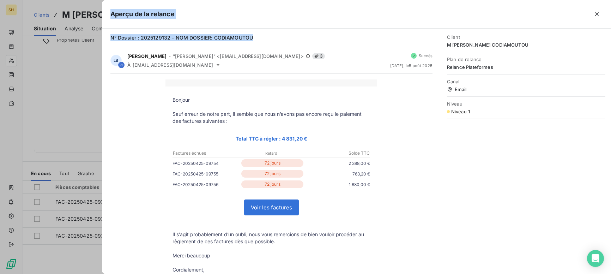
drag, startPoint x: 251, startPoint y: 39, endPoint x: 100, endPoint y: 38, distance: 151.4
click at [100, 273] on div "Aperçu de la relance N° Dossier : 2025129132 - NOM DOSSIER: CODIAMOUTOU LB [PER…" at bounding box center [305, 274] width 611 height 0
click at [203, 42] on div "N° Dossier : 2025129132 - NOM DOSSIER: CODIAMOUTOU" at bounding box center [271, 38] width 339 height 19
drag, startPoint x: 256, startPoint y: 38, endPoint x: 113, endPoint y: 39, distance: 143.3
click at [107, 40] on div "N° Dossier : 2025129132 - NOM DOSSIER: CODIAMOUTOU" at bounding box center [271, 38] width 339 height 19
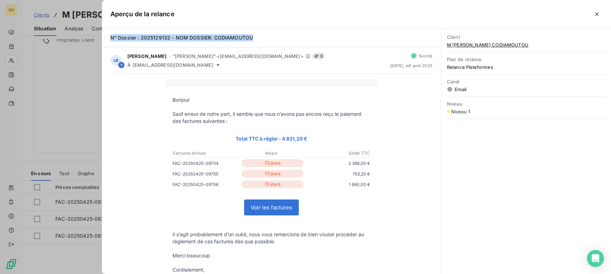
copy span "N° Dossier : 2025129132 - NOM DOSSIER: CODIAMOUTOU"
click at [594, 16] on icon "button" at bounding box center [597, 14] width 7 height 7
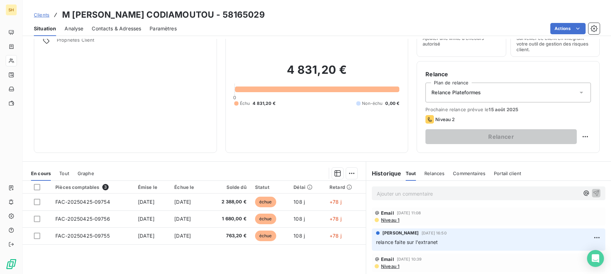
click at [445, 192] on p "Ajouter un commentaire ﻿" at bounding box center [478, 193] width 203 height 9
click at [581, 136] on html "SH Clients M [PERSON_NAME] CODIAMOUTOU - 58165029 Situation Analyse Contacts & …" at bounding box center [305, 137] width 611 height 274
click at [573, 146] on div "Replanifier cette action" at bounding box center [556, 151] width 63 height 11
select select "7"
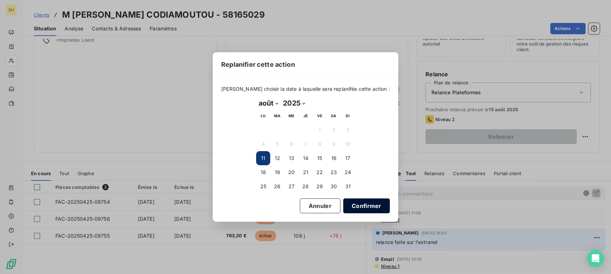
drag, startPoint x: 373, startPoint y: 203, endPoint x: 377, endPoint y: 201, distance: 4.3
click at [373, 203] on button "Confirmer" at bounding box center [366, 205] width 47 height 15
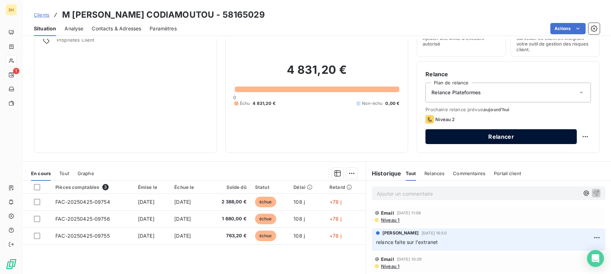
click at [541, 137] on button "Relancer" at bounding box center [501, 136] width 151 height 15
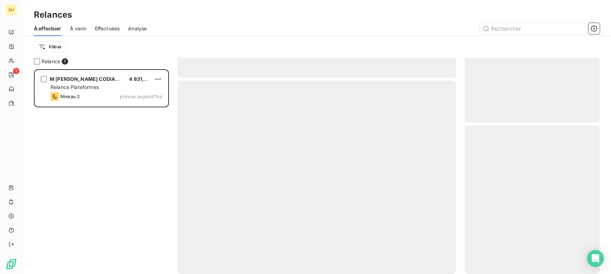
scroll to position [205, 135]
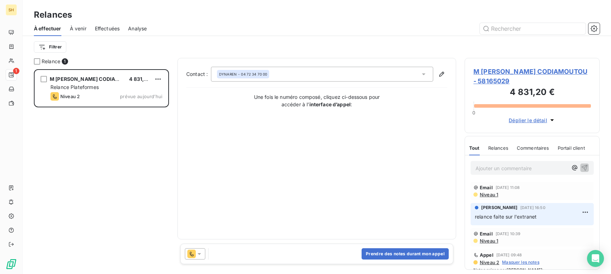
click at [195, 256] on icon at bounding box center [191, 253] width 8 height 8
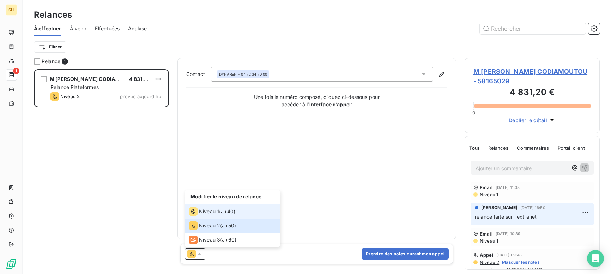
click at [208, 211] on span "Niveau 1" at bounding box center [209, 211] width 20 height 7
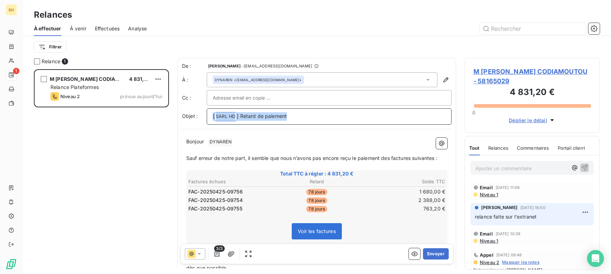
drag, startPoint x: 281, startPoint y: 116, endPoint x: 142, endPoint y: 113, distance: 138.4
click at [142, 113] on div "Relance 1 M [PERSON_NAME] CODIAMOUTOU 4 831,20 € Relance Plateformes Niveau 2 p…" at bounding box center [317, 166] width 589 height 216
click at [253, 138] on p "Bonjour ﻿ DYNAREN ﻿ ﻿" at bounding box center [316, 141] width 261 height 8
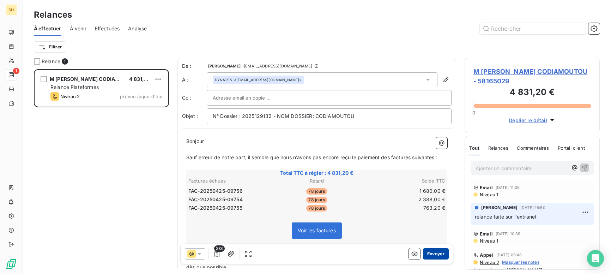
click at [444, 254] on button "Envoyer" at bounding box center [436, 253] width 26 height 11
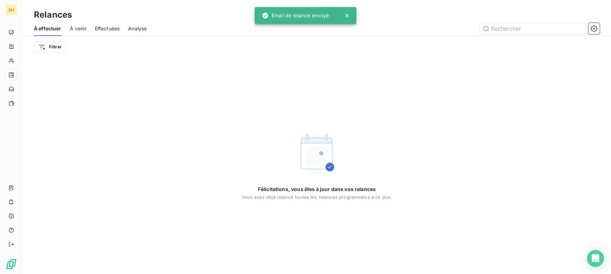
click at [77, 27] on span "À venir" at bounding box center [78, 28] width 17 height 7
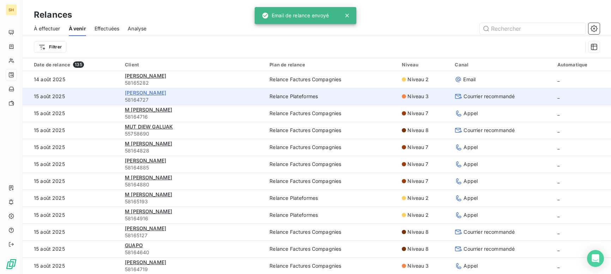
click at [166, 91] on span "[PERSON_NAME]" at bounding box center [145, 93] width 41 height 6
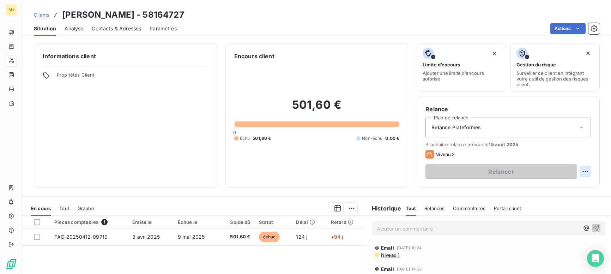
click at [590, 172] on html "SH Clients [PERSON_NAME] - 58164727 Situation Analyse Contacts & Adresses Param…" at bounding box center [305, 137] width 611 height 274
click at [575, 184] on div "Replanifier cette action" at bounding box center [556, 186] width 63 height 11
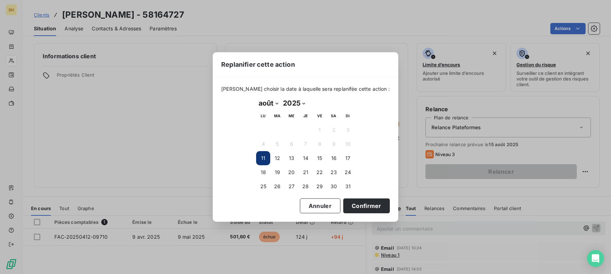
click at [277, 105] on select "janvier février mars avril mai juin juillet août septembre octobre novembre déc…" at bounding box center [268, 102] width 24 height 11
select select "8"
click at [263, 168] on button "22" at bounding box center [263, 172] width 14 height 14
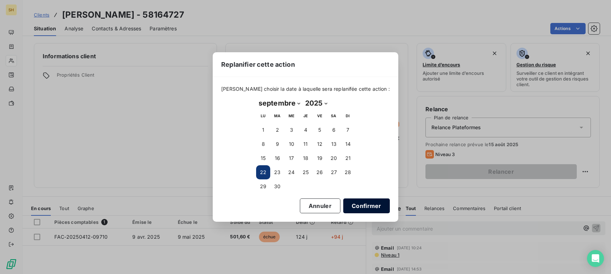
click at [378, 207] on button "Confirmer" at bounding box center [366, 205] width 47 height 15
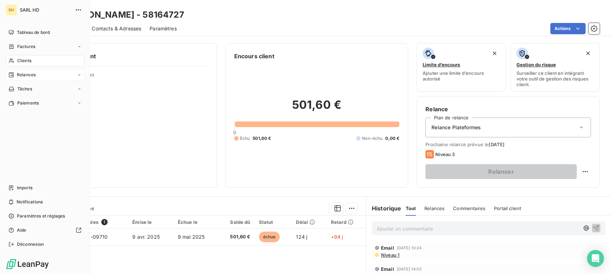
click at [29, 76] on span "Relances" at bounding box center [26, 75] width 19 height 6
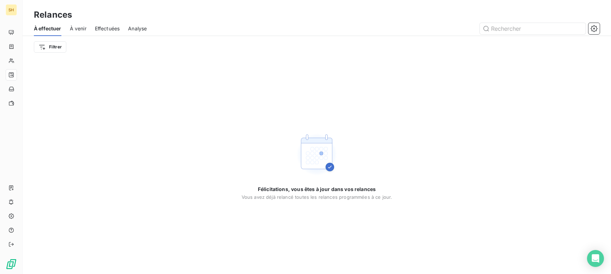
click at [80, 28] on span "À venir" at bounding box center [78, 28] width 17 height 7
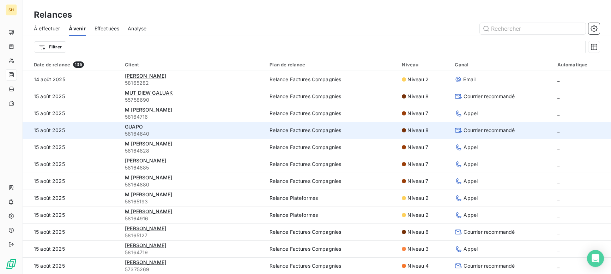
click at [143, 130] on span "58164640" at bounding box center [193, 133] width 136 height 7
click at [137, 129] on span "GUAPO" at bounding box center [134, 127] width 18 height 6
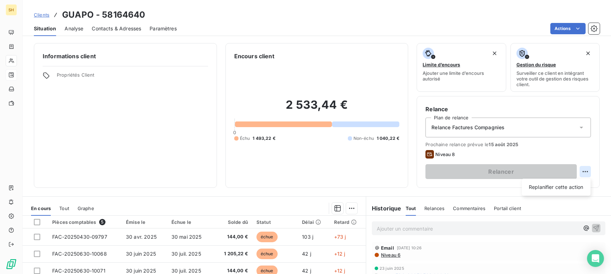
click at [579, 174] on html "SH Clients GUAPO - 58164640 Situation Analyse Contacts & Adresses Paramètres Ac…" at bounding box center [305, 137] width 611 height 274
click at [566, 181] on div "Replanifier cette action" at bounding box center [556, 186] width 63 height 11
select select "7"
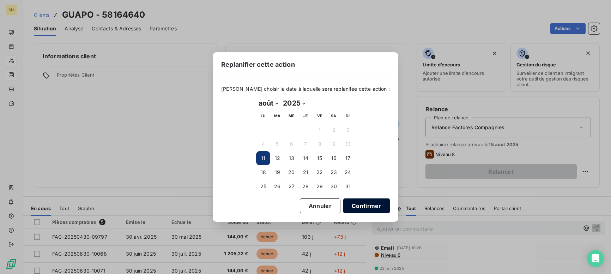
click at [357, 204] on button "Confirmer" at bounding box center [366, 205] width 47 height 15
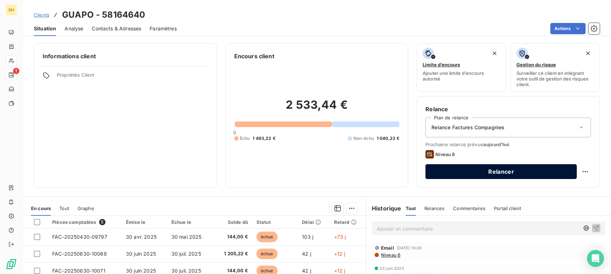
click at [525, 173] on button "Relancer" at bounding box center [501, 171] width 151 height 15
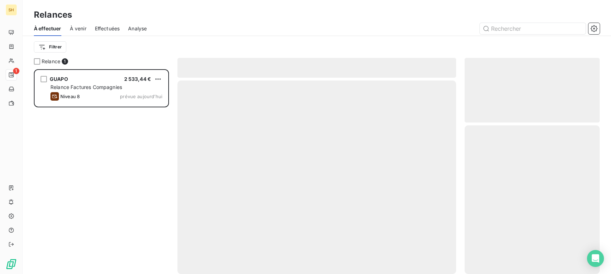
scroll to position [205, 135]
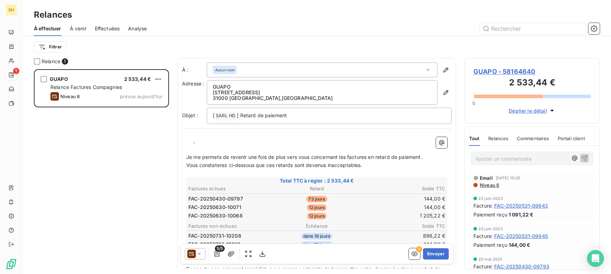
click at [193, 257] on icon at bounding box center [191, 253] width 8 height 8
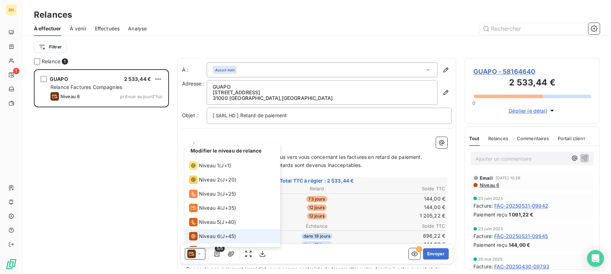
scroll to position [25, 0]
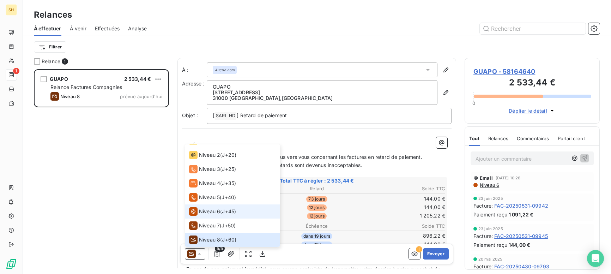
click at [200, 211] on span "Niveau 6" at bounding box center [209, 211] width 21 height 7
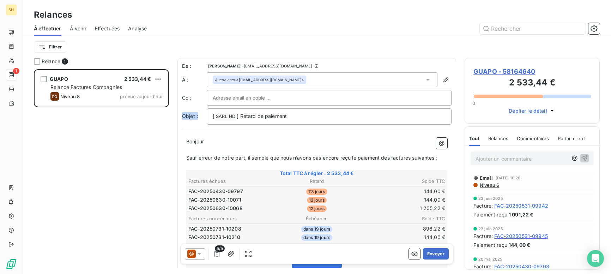
drag, startPoint x: 311, startPoint y: 111, endPoint x: 184, endPoint y: 109, distance: 126.7
click at [184, 109] on div "Objet : [ SARL HD ﻿ ] Retard de paiement" at bounding box center [317, 116] width 270 height 16
drag, startPoint x: 300, startPoint y: 116, endPoint x: 193, endPoint y: 110, distance: 107.1
click at [193, 110] on div "Objet : [ SARL HD ﻿ ] Retard de paiement" at bounding box center [317, 116] width 270 height 16
click at [491, 184] on span "Niveau 6" at bounding box center [489, 185] width 20 height 6
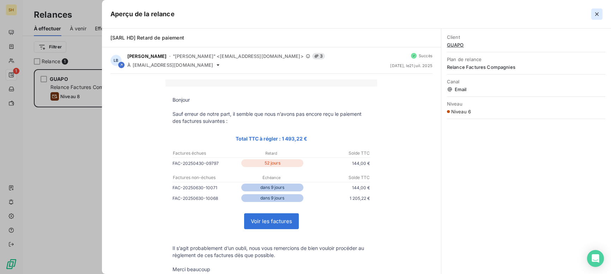
click at [596, 10] on button "button" at bounding box center [596, 13] width 11 height 11
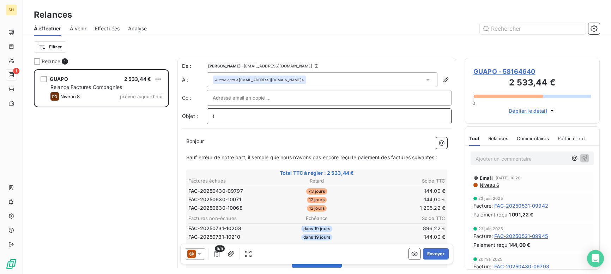
click at [224, 117] on p "t" at bounding box center [329, 116] width 233 height 8
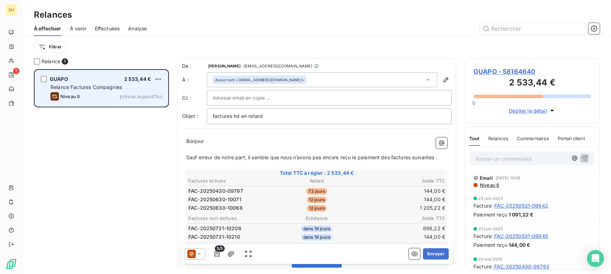
click at [121, 91] on div "GUAPO 2 533,44 € Relance Factures Compagnies Niveau 8 prévue [DATE]" at bounding box center [101, 88] width 133 height 36
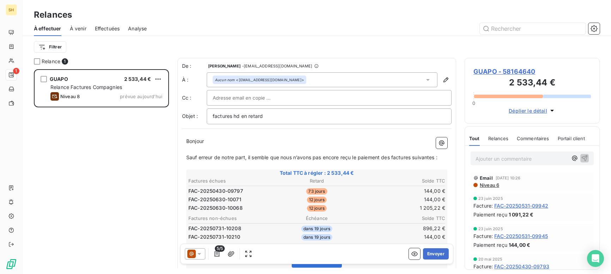
click at [492, 70] on span "GUAPO - 58164640" at bounding box center [533, 72] width 118 height 10
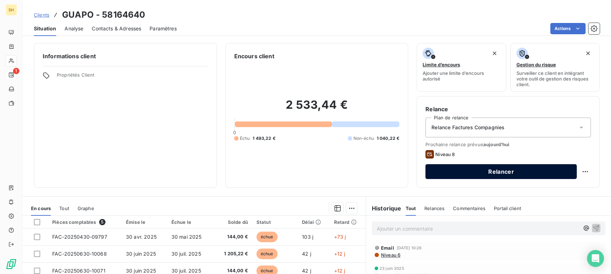
click at [505, 171] on button "Relancer" at bounding box center [501, 171] width 151 height 15
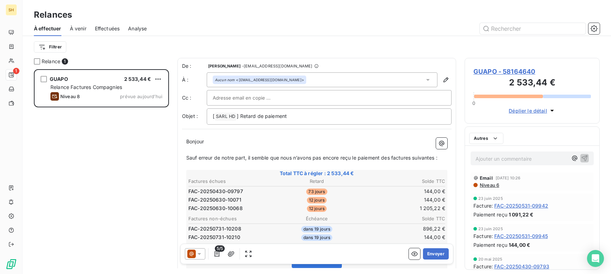
scroll to position [205, 135]
click at [438, 256] on button "Envoyer" at bounding box center [436, 253] width 26 height 11
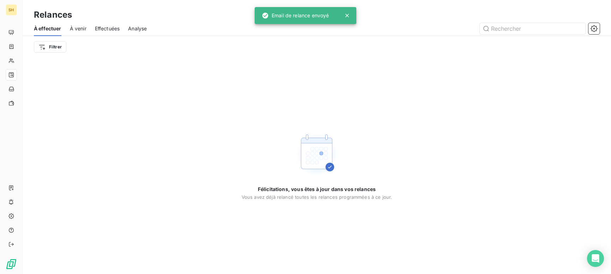
drag, startPoint x: 70, startPoint y: 25, endPoint x: 132, endPoint y: 7, distance: 64.0
click at [70, 26] on span "À venir" at bounding box center [78, 28] width 17 height 7
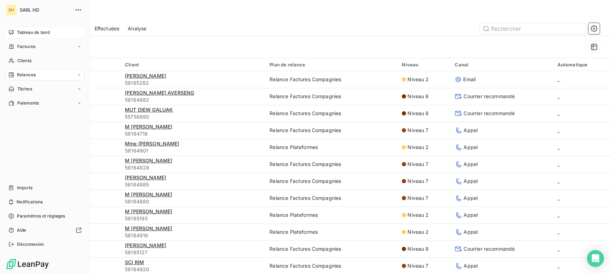
click at [15, 31] on div "Tableau de bord" at bounding box center [45, 32] width 79 height 11
